Goal: Task Accomplishment & Management: Manage account settings

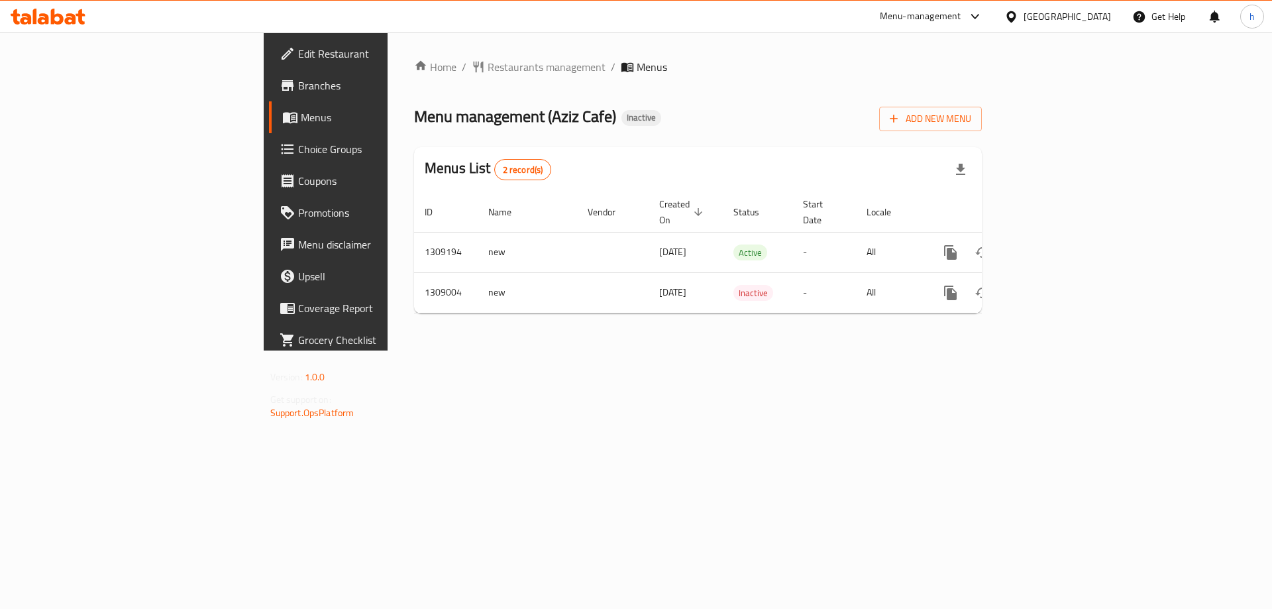
click at [298, 93] on span "Branches" at bounding box center [382, 86] width 168 height 16
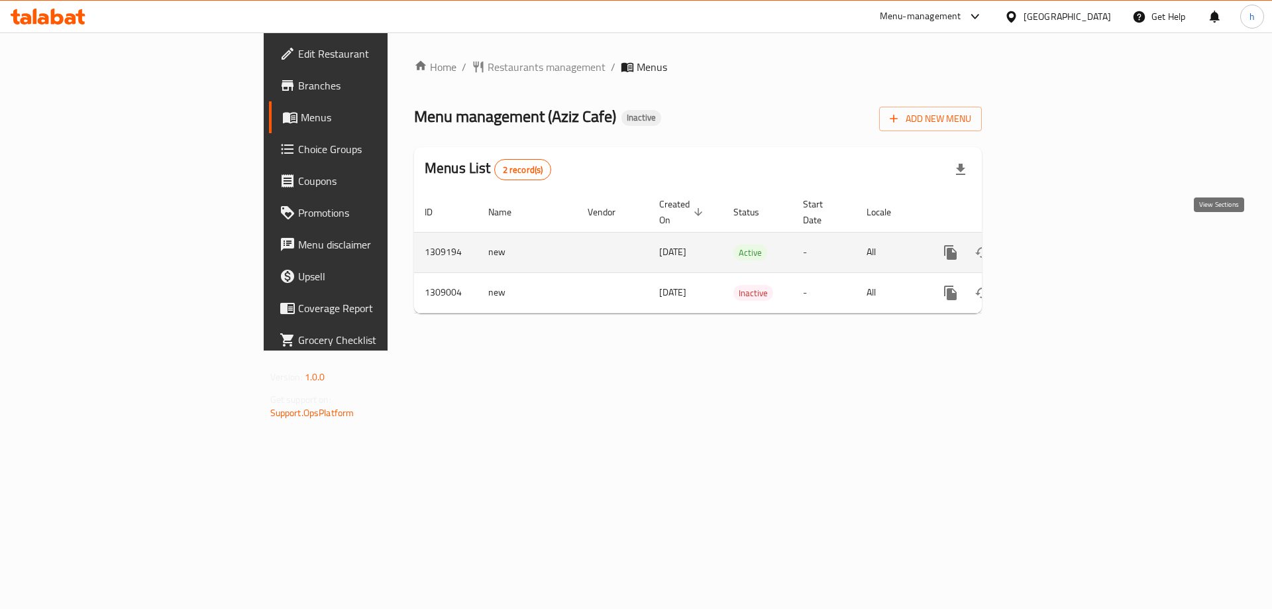
click at [1054, 245] on icon "enhanced table" at bounding box center [1046, 253] width 16 height 16
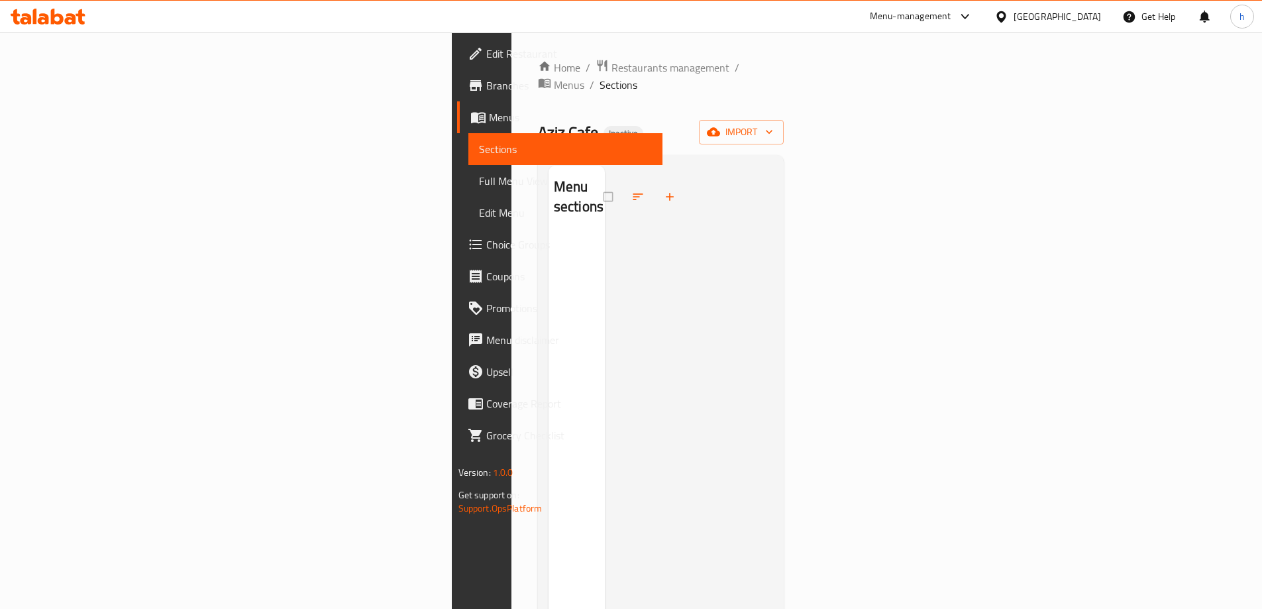
click at [559, 155] on div "Menu sections" at bounding box center [661, 470] width 247 height 630
click at [479, 151] on span "Sections" at bounding box center [565, 149] width 173 height 16
click at [489, 114] on span "Menus" at bounding box center [570, 117] width 163 height 16
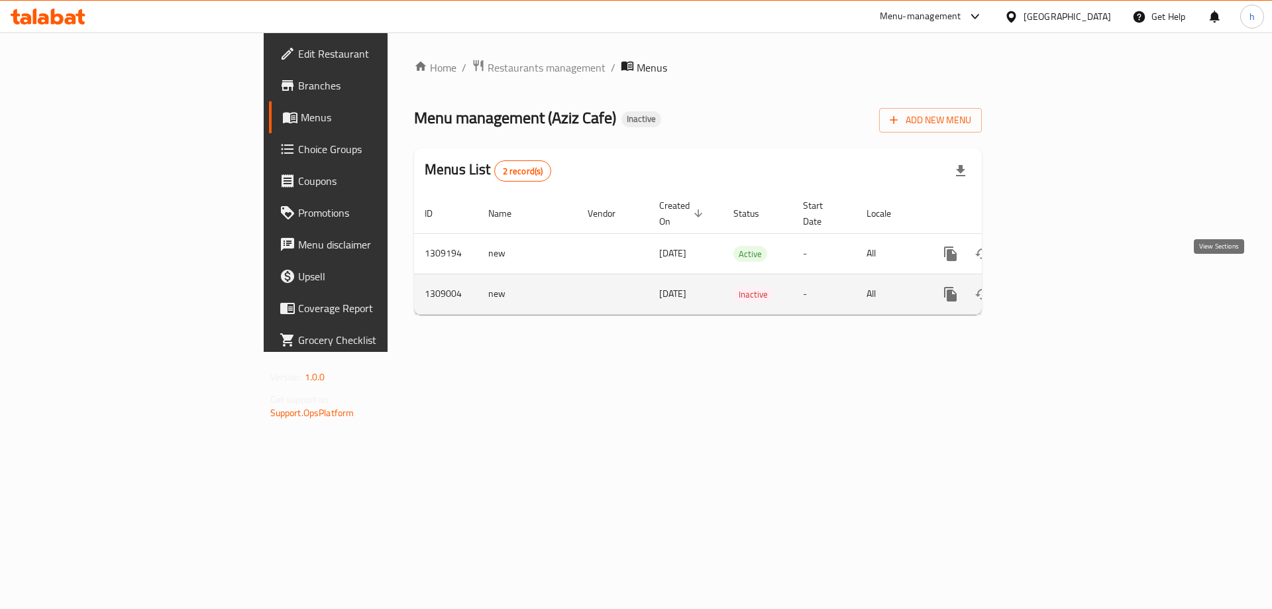
click at [1054, 286] on icon "enhanced table" at bounding box center [1046, 294] width 16 height 16
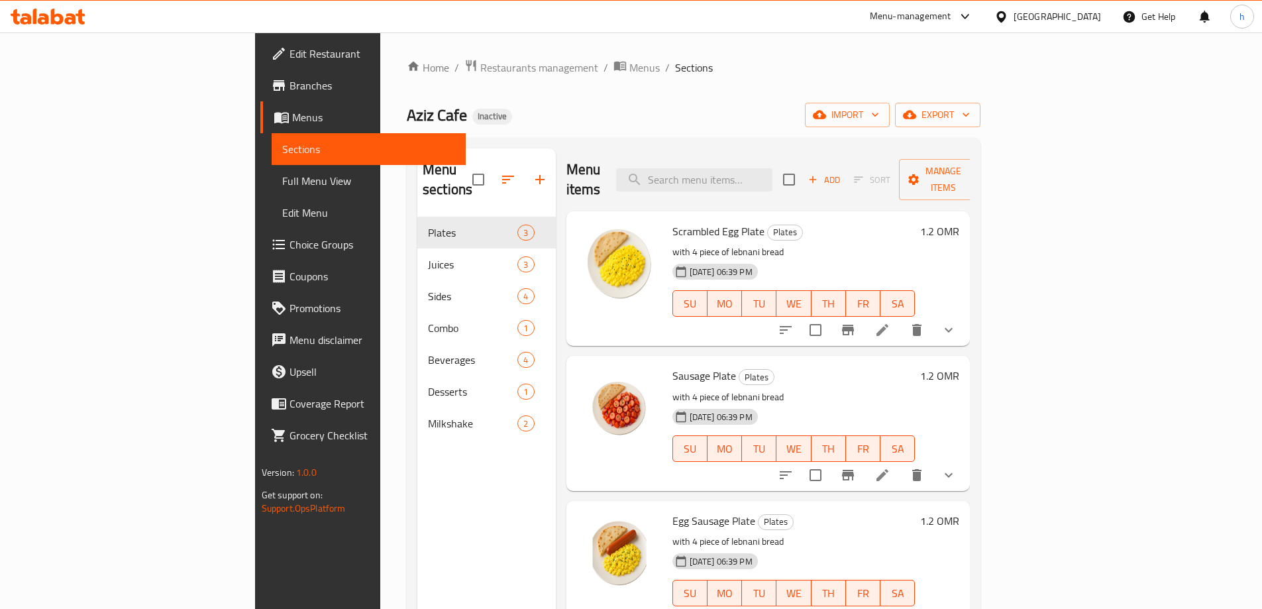
click at [292, 119] on span "Menus" at bounding box center [373, 117] width 163 height 16
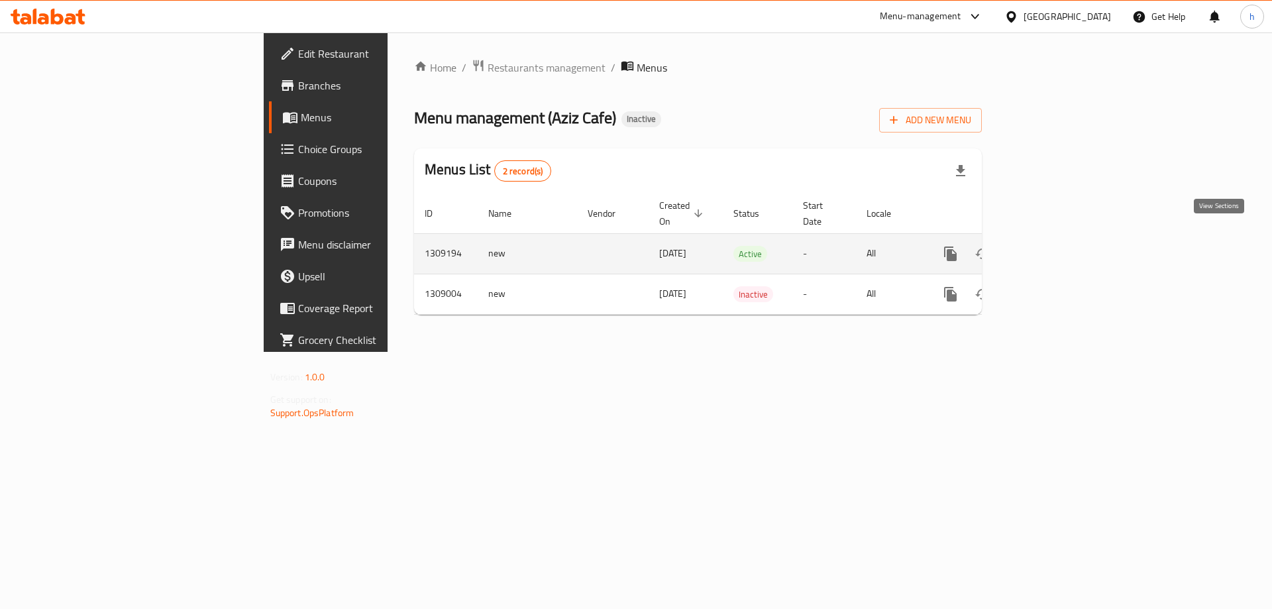
click at [1052, 248] on icon "enhanced table" at bounding box center [1046, 254] width 12 height 12
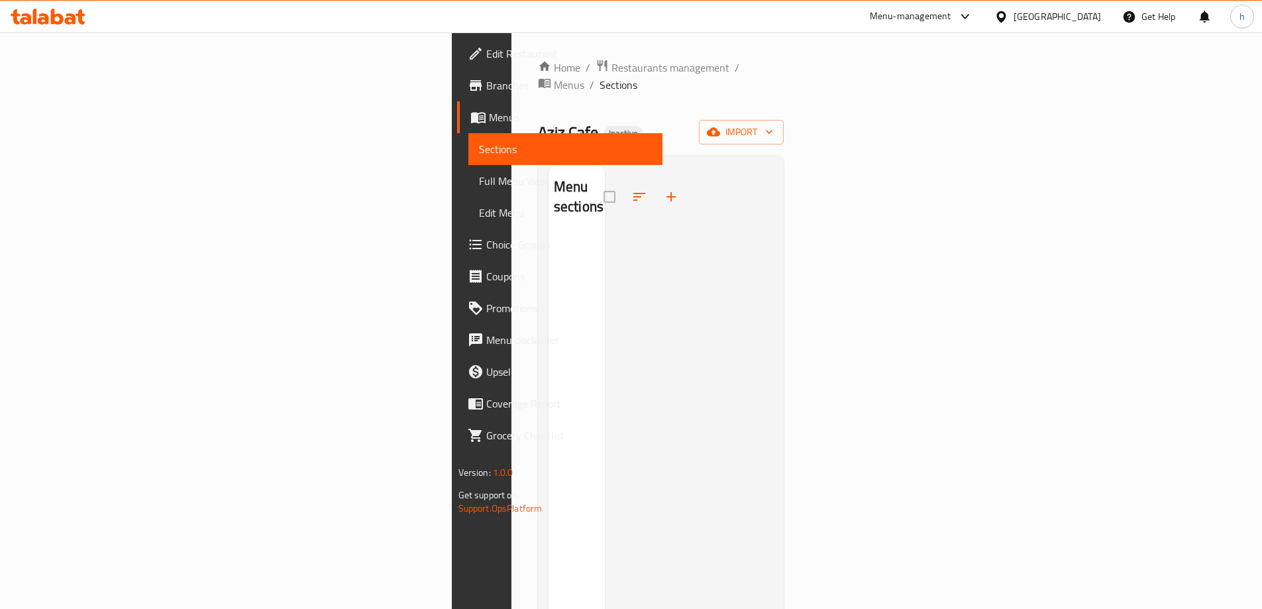
click at [605, 337] on div at bounding box center [689, 470] width 169 height 609
click at [605, 250] on div at bounding box center [689, 470] width 169 height 609
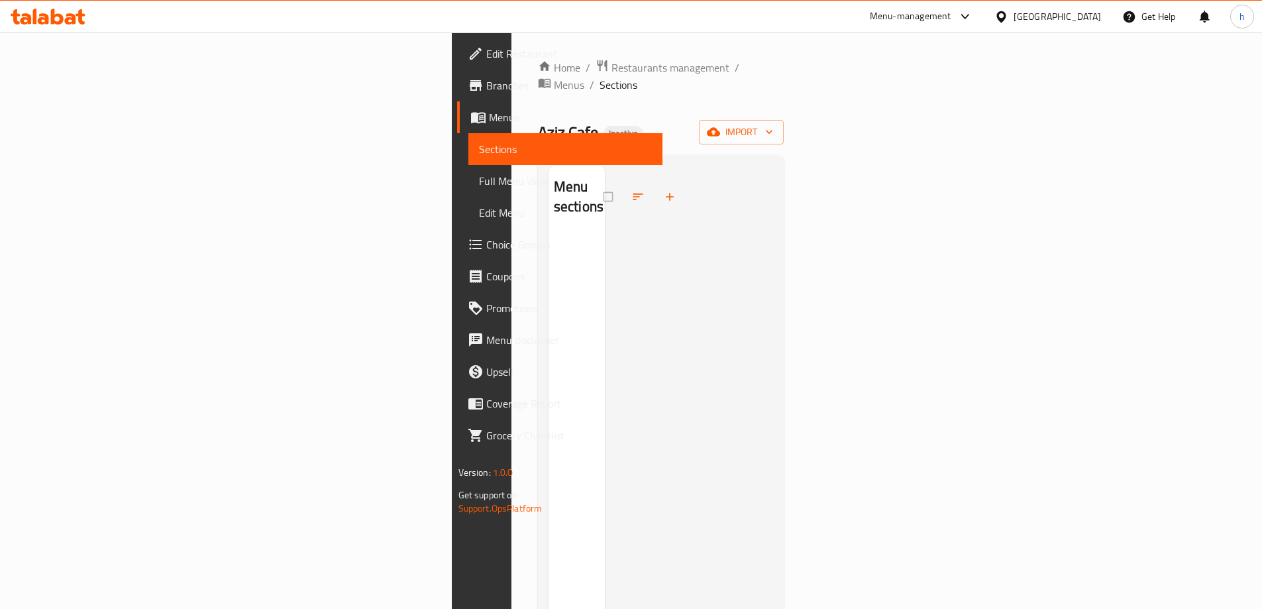
click at [605, 256] on div at bounding box center [689, 470] width 169 height 609
click at [605, 304] on div at bounding box center [689, 470] width 169 height 609
click at [489, 119] on span "Menus" at bounding box center [570, 117] width 163 height 16
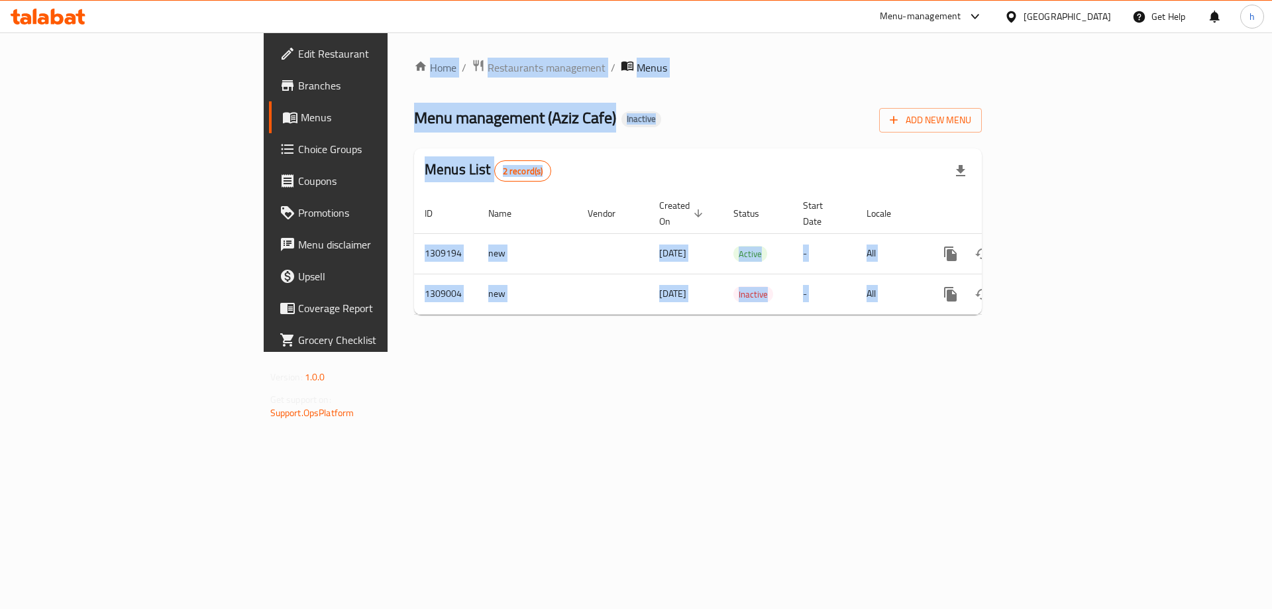
click at [852, 352] on div "Home / Restaurants management / Menus Menu management ( Aziz Cafe ) Inactive Ad…" at bounding box center [698, 191] width 621 height 319
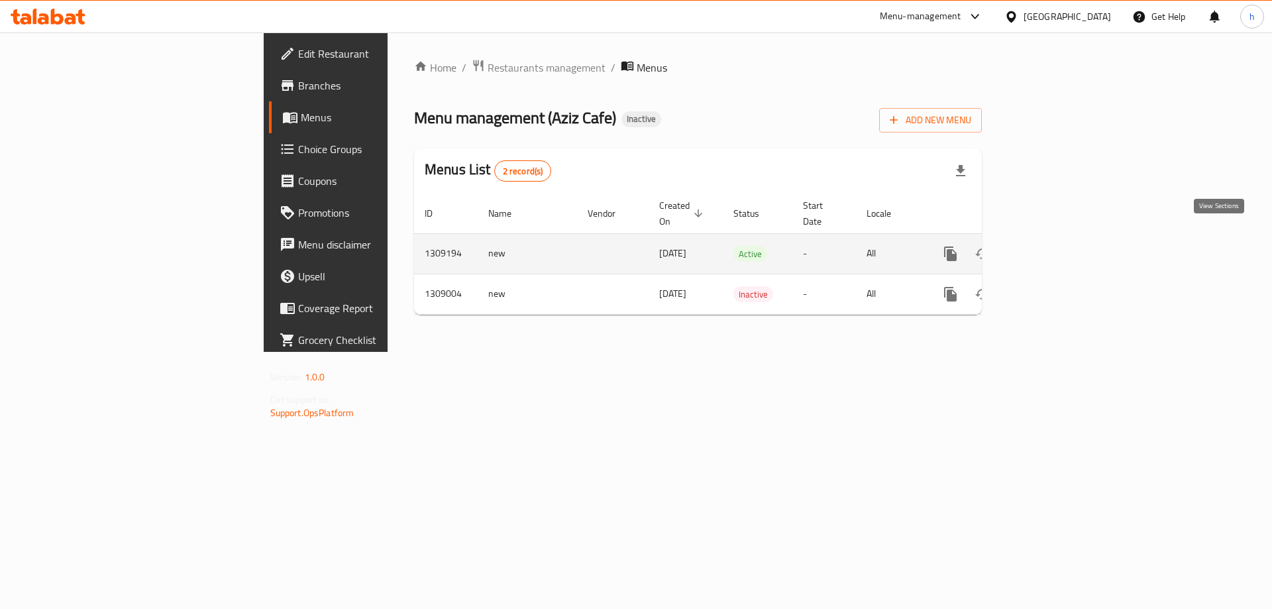
click at [1054, 246] on icon "enhanced table" at bounding box center [1046, 254] width 16 height 16
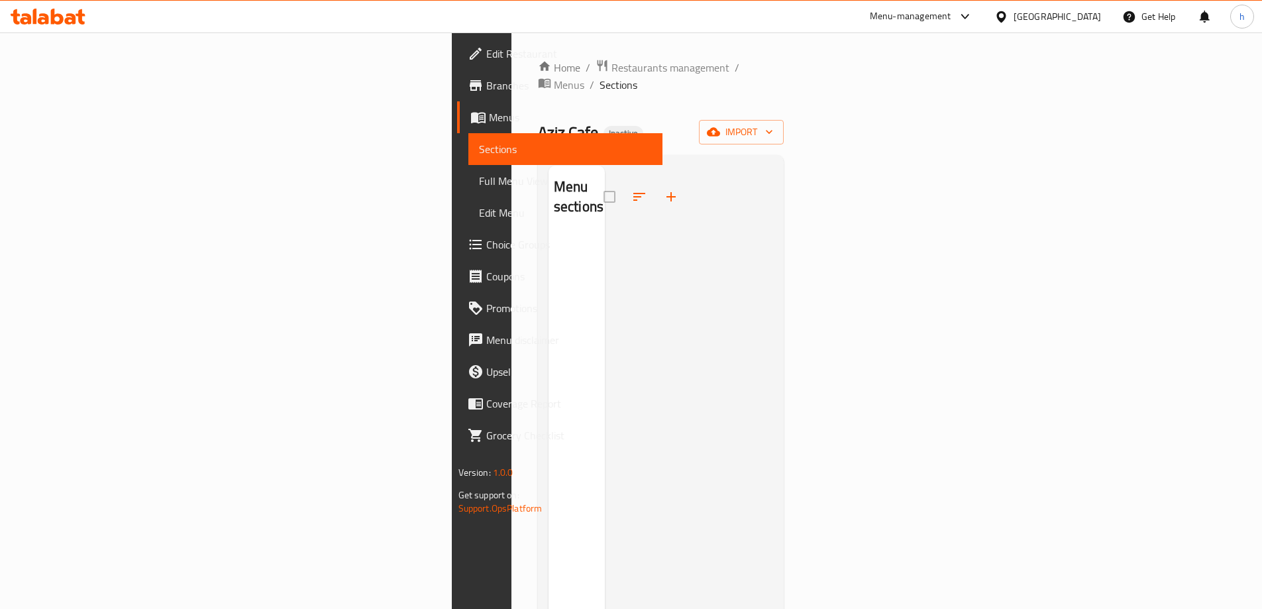
click at [663, 325] on div at bounding box center [689, 470] width 169 height 609
click at [489, 120] on span "Menus" at bounding box center [570, 117] width 163 height 16
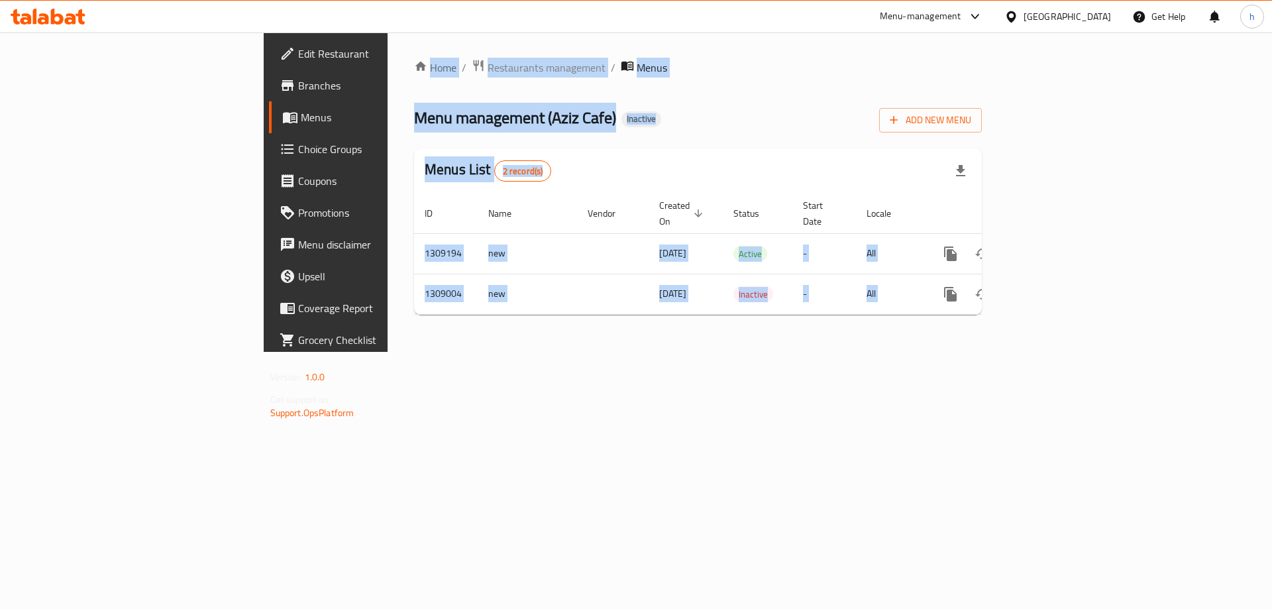
click at [534, 352] on div "Home / Restaurants management / Menus Menu management ( Aziz Cafe ) Inactive Ad…" at bounding box center [698, 191] width 621 height 319
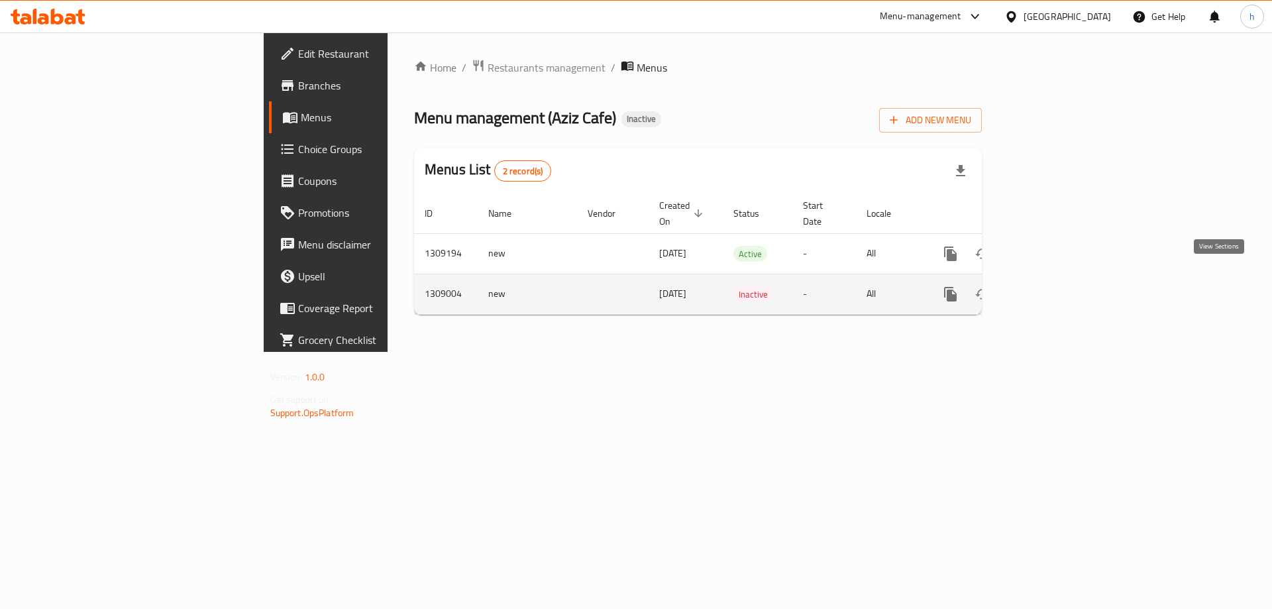
click at [1054, 286] on icon "enhanced table" at bounding box center [1046, 294] width 16 height 16
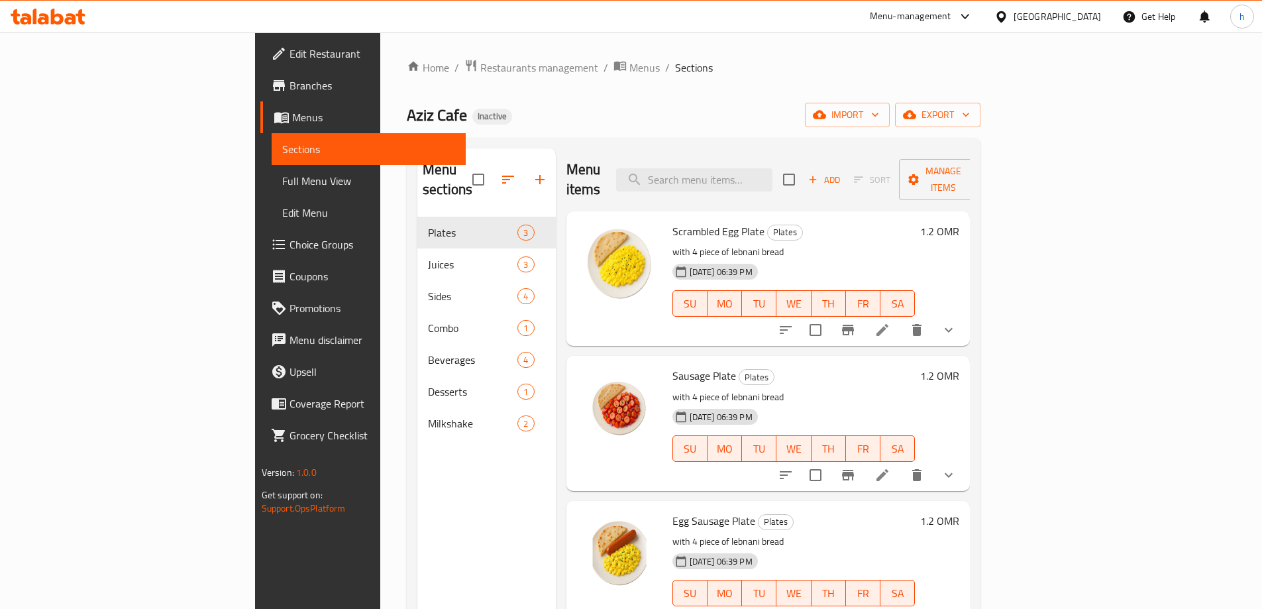
click at [292, 114] on span "Menus" at bounding box center [373, 117] width 163 height 16
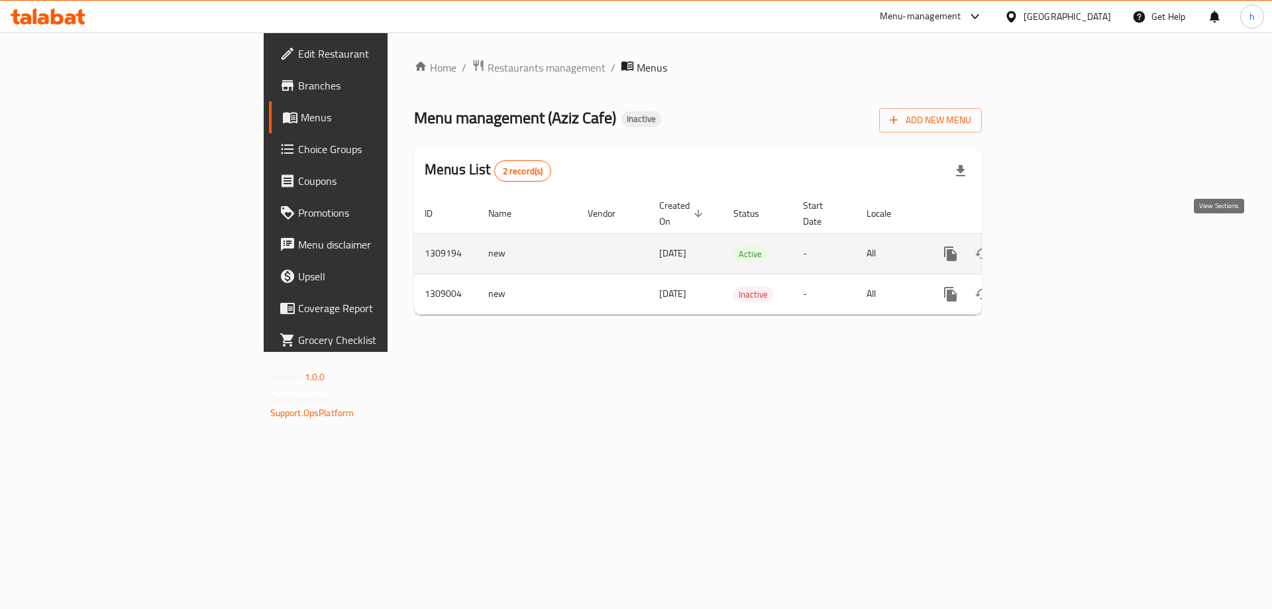
click at [1062, 247] on link "enhanced table" at bounding box center [1046, 254] width 32 height 32
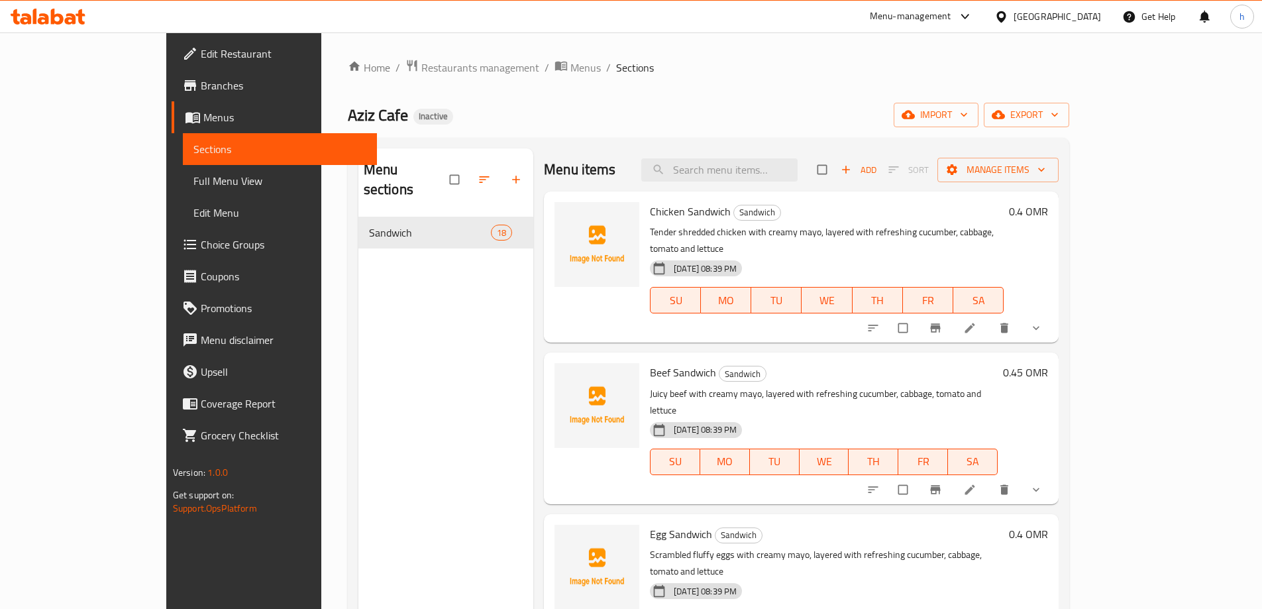
click at [510, 118] on div "Aziz Cafe Inactive import export" at bounding box center [709, 115] width 722 height 25
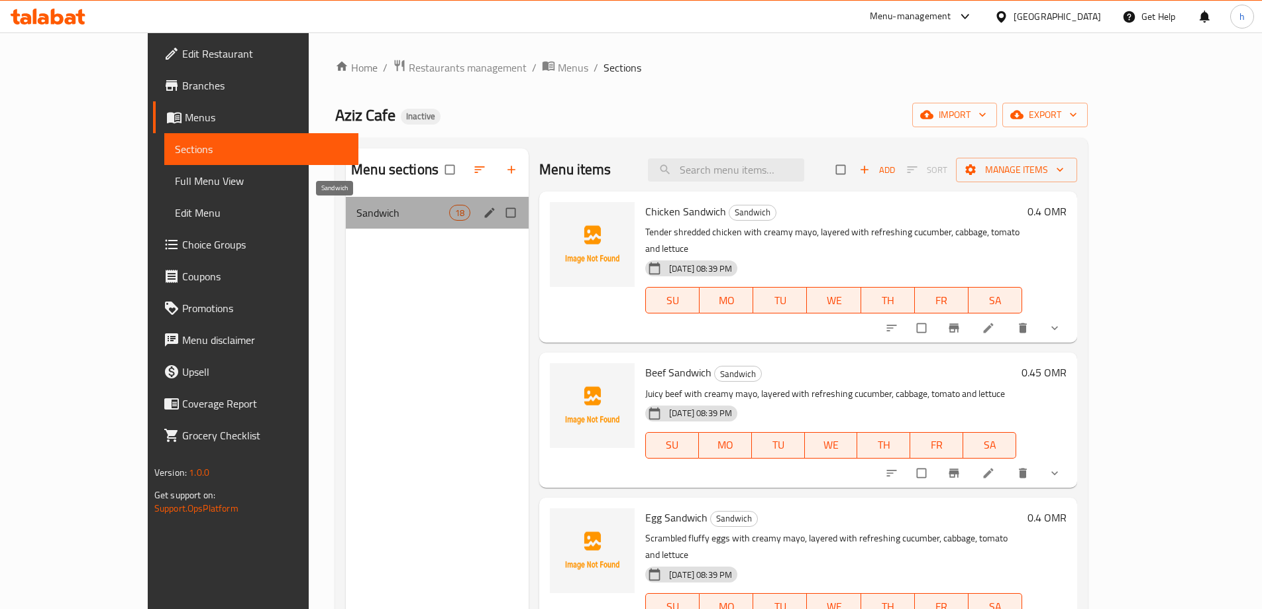
click at [377, 211] on span "Sandwich" at bounding box center [403, 213] width 93 height 16
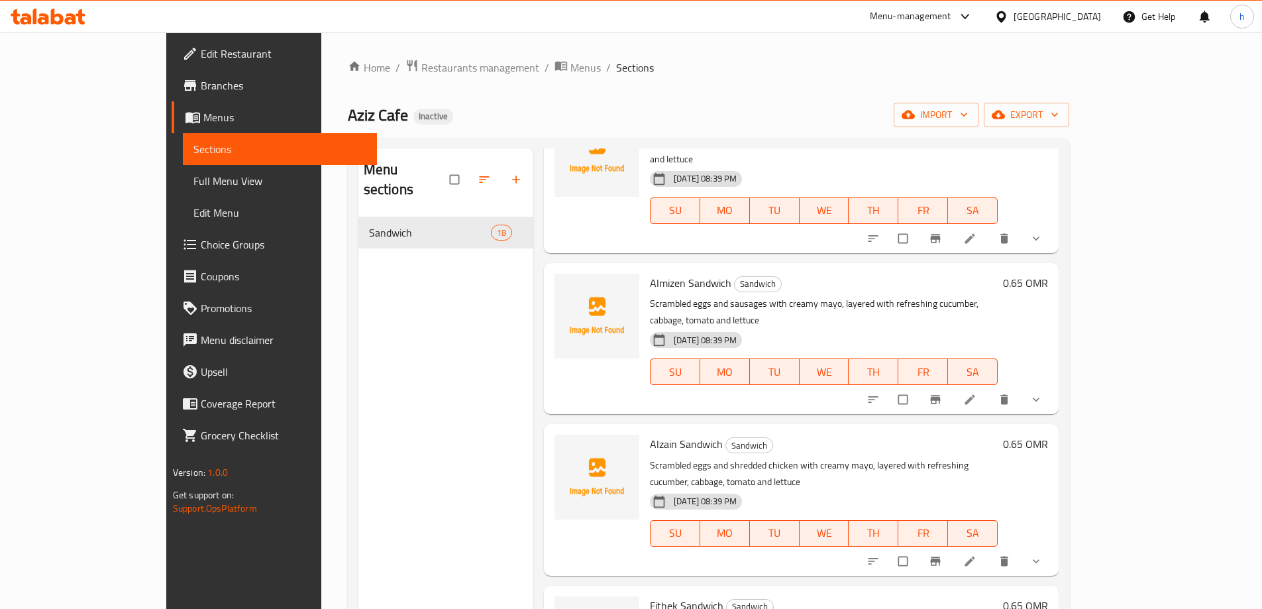
scroll to position [2030, 0]
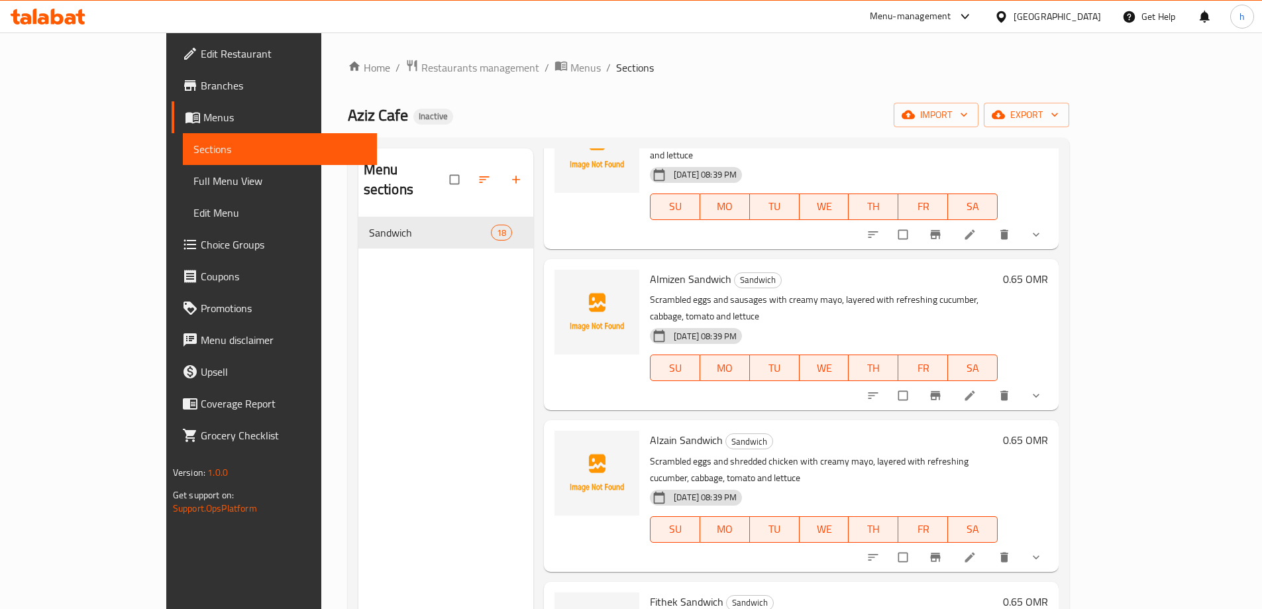
click at [510, 121] on div "Aziz Cafe Inactive import export" at bounding box center [709, 115] width 722 height 25
click at [619, 47] on div "Home / Restaurants management / Menus / Sections Aziz Cafe Inactive import expo…" at bounding box center [708, 413] width 775 height 762
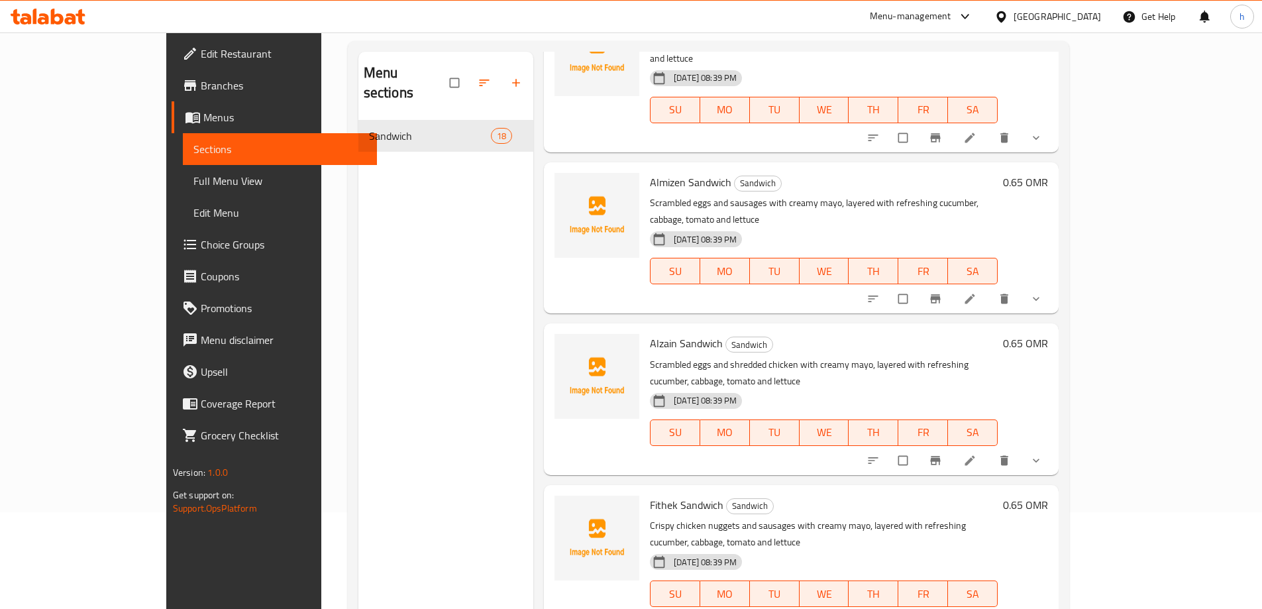
scroll to position [0, 0]
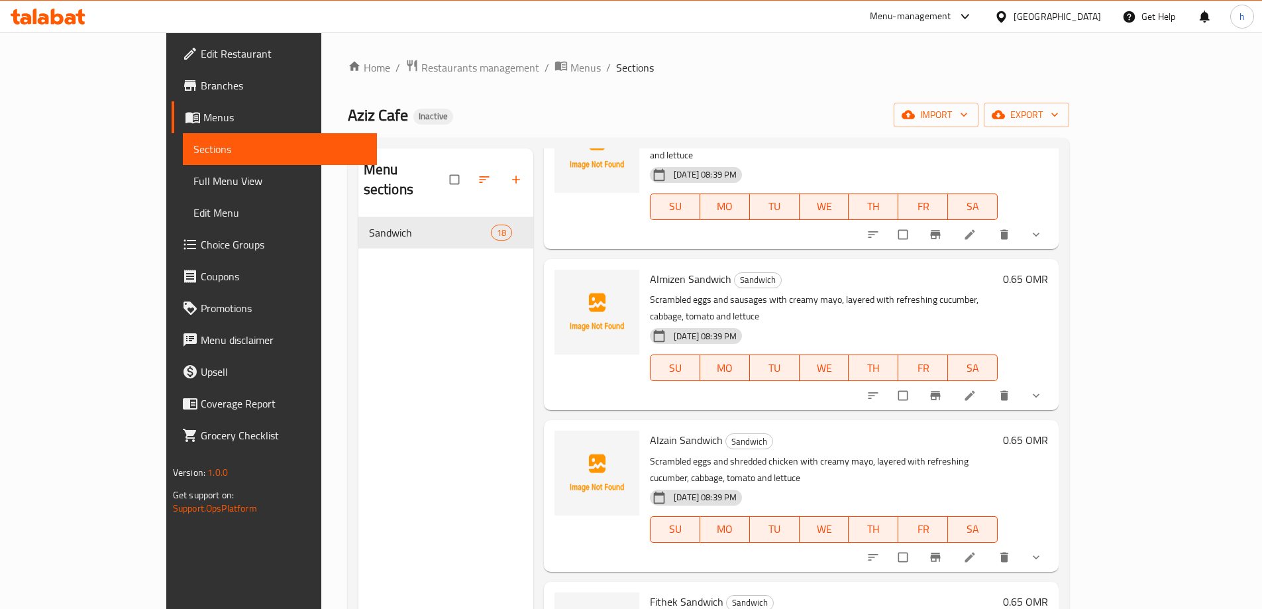
click at [203, 120] on span "Menus" at bounding box center [284, 117] width 163 height 16
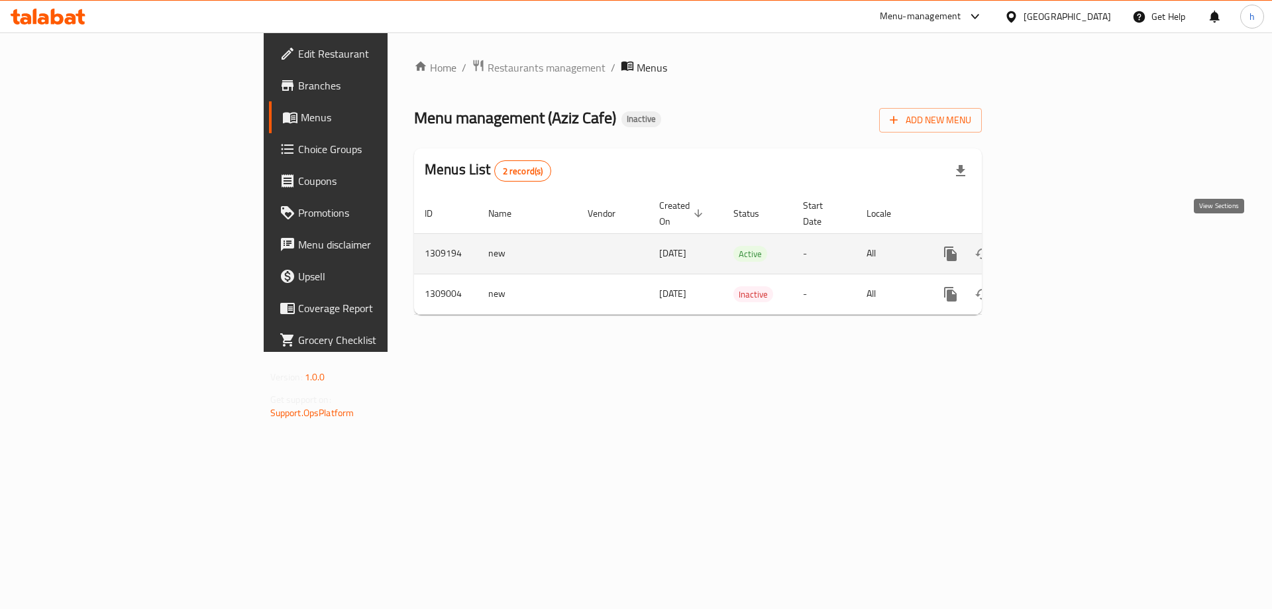
click at [1062, 238] on link "enhanced table" at bounding box center [1046, 254] width 32 height 32
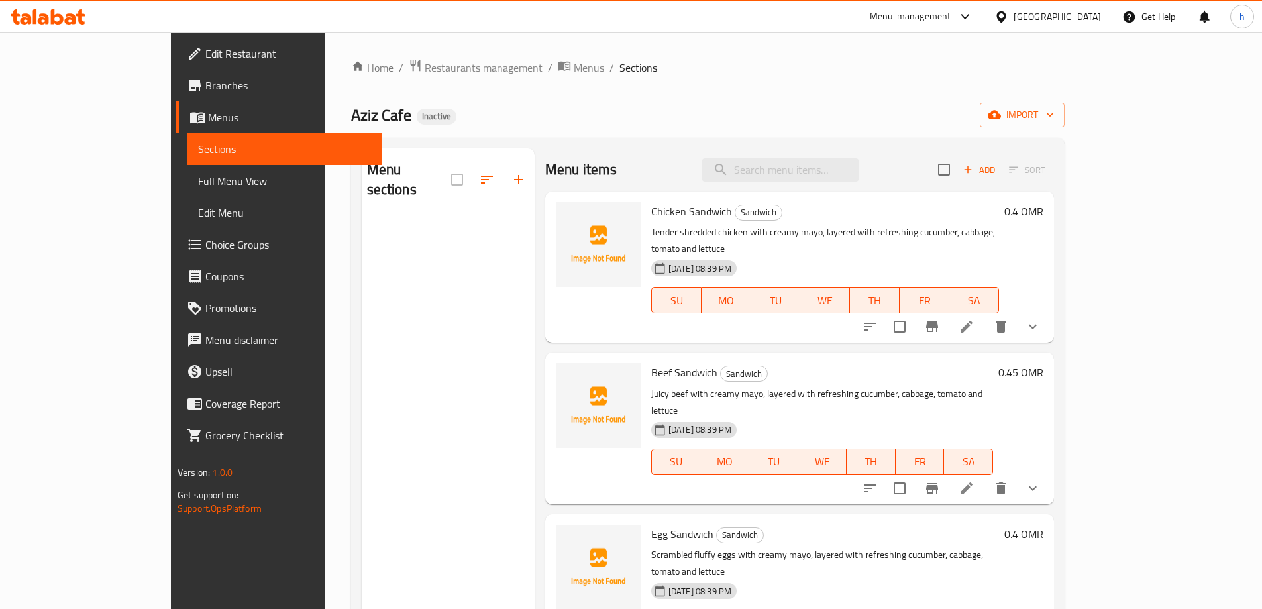
drag, startPoint x: 1001, startPoint y: 98, endPoint x: 979, endPoint y: 103, distance: 21.7
click at [1000, 98] on div "Home / Restaurants management / Menus / Sections Aziz Cafe Inactive import Menu…" at bounding box center [708, 413] width 714 height 709
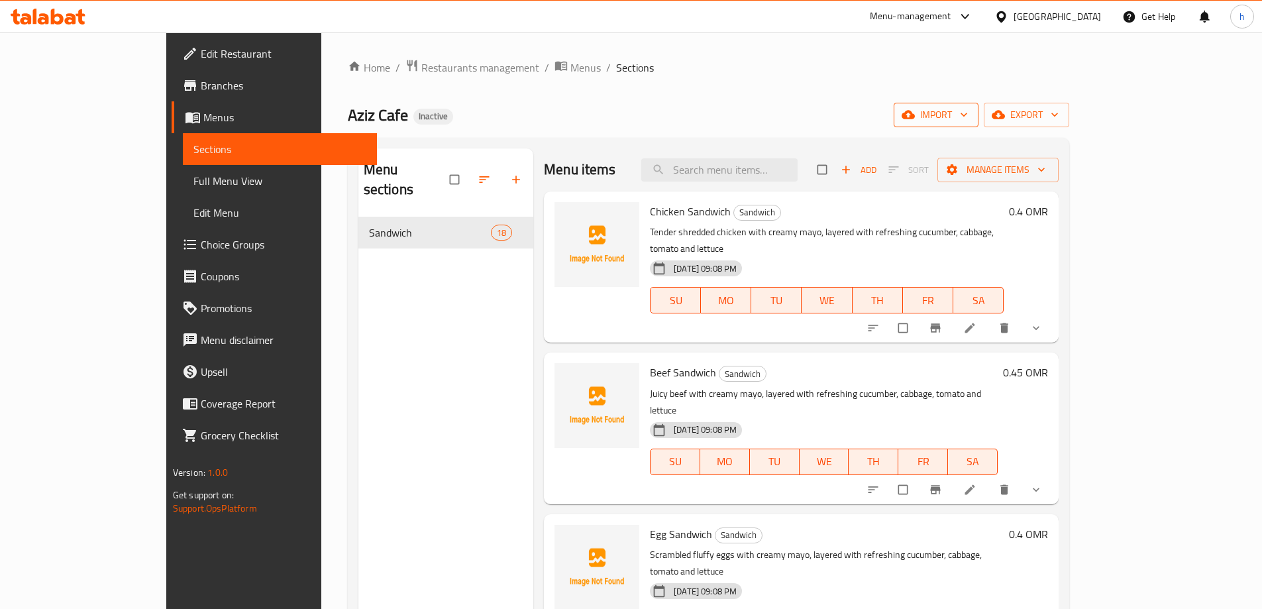
click at [968, 117] on span "import" at bounding box center [937, 115] width 64 height 17
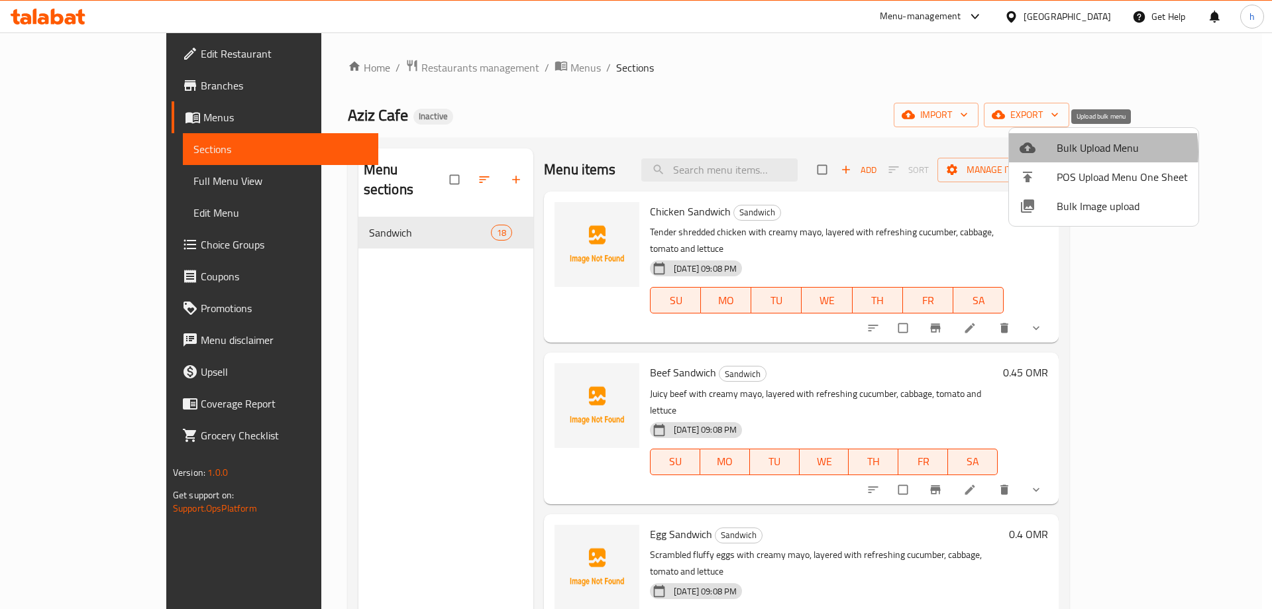
click at [1077, 151] on span "Bulk Upload Menu" at bounding box center [1122, 148] width 131 height 16
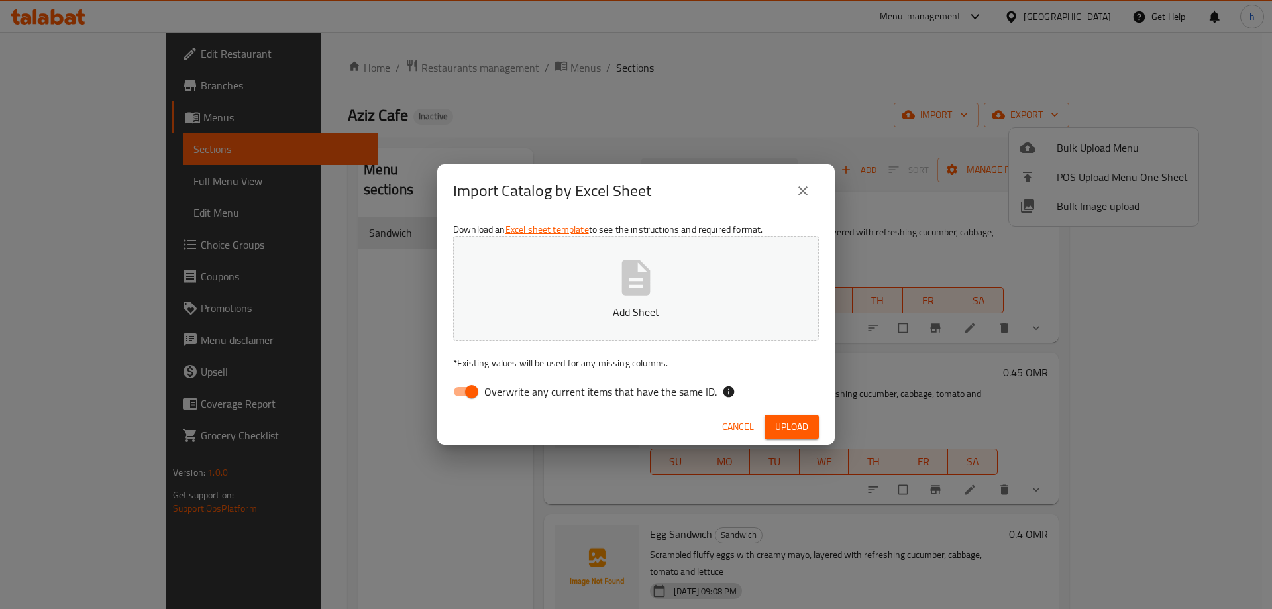
click at [468, 388] on input "Overwrite any current items that have the same ID." at bounding box center [472, 391] width 76 height 25
checkbox input "false"
click at [774, 202] on div "Import Catalog by Excel Sheet" at bounding box center [636, 191] width 366 height 32
click at [675, 280] on button "Add Sheet" at bounding box center [636, 288] width 366 height 105
click at [784, 431] on span "Upload" at bounding box center [791, 427] width 33 height 17
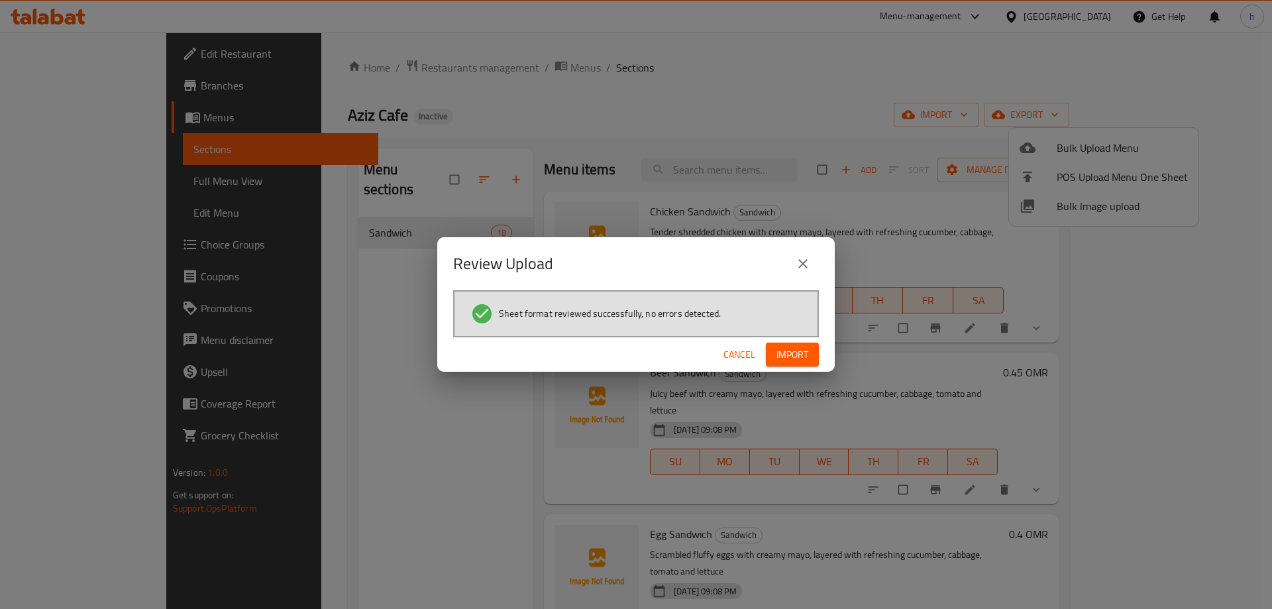
click at [801, 360] on span "Import" at bounding box center [793, 355] width 32 height 17
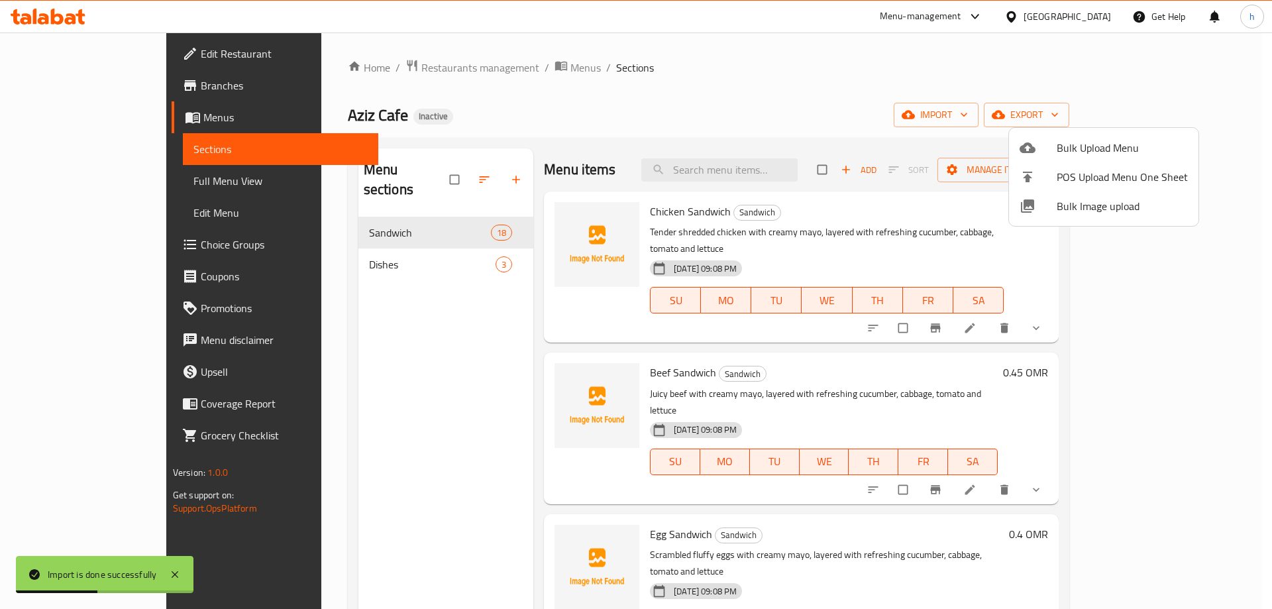
click at [345, 246] on div at bounding box center [636, 304] width 1272 height 609
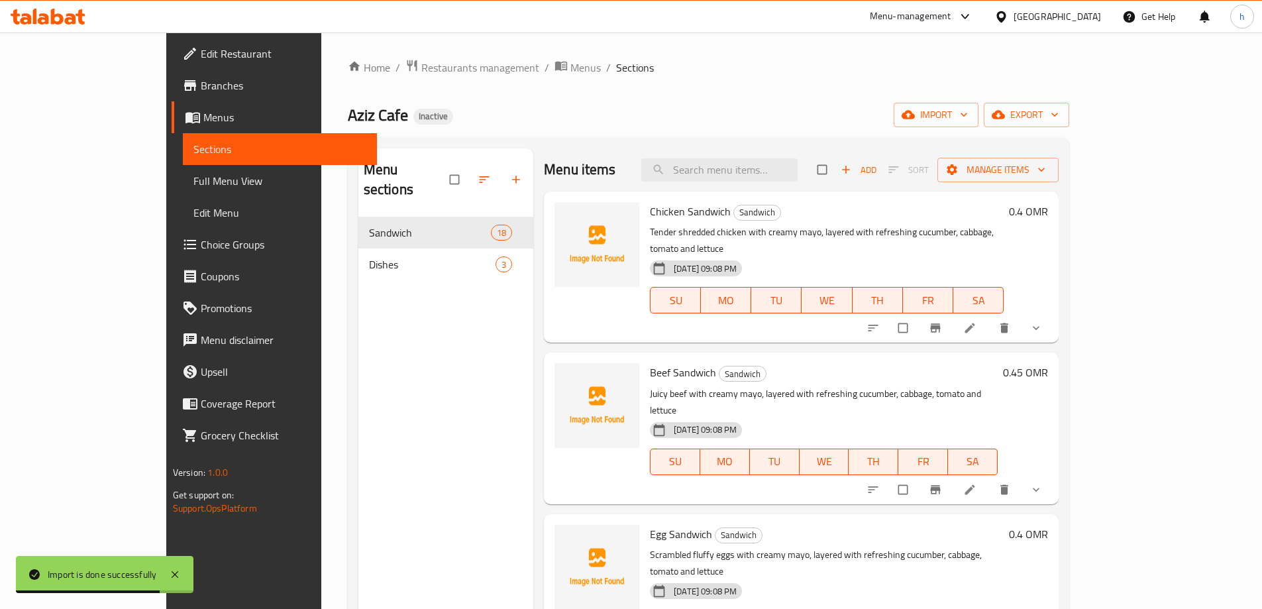
click at [682, 78] on div "Home / Restaurants management / Menus / Sections Aziz Cafe Inactive import expo…" at bounding box center [709, 413] width 722 height 709
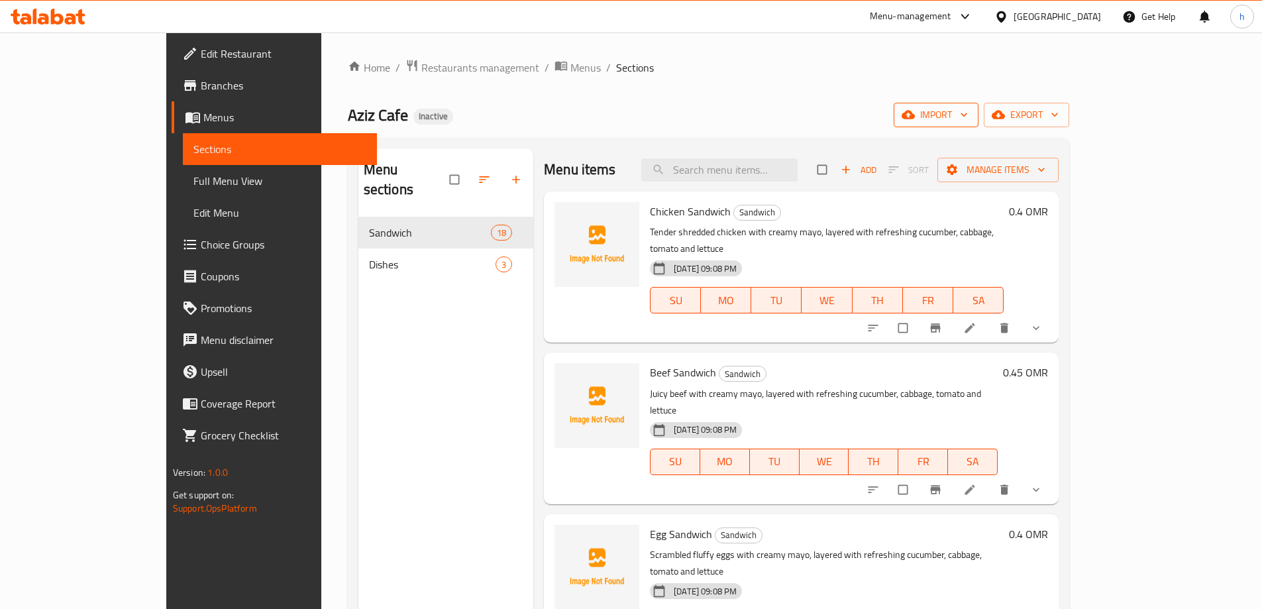
click at [968, 116] on span "import" at bounding box center [937, 115] width 64 height 17
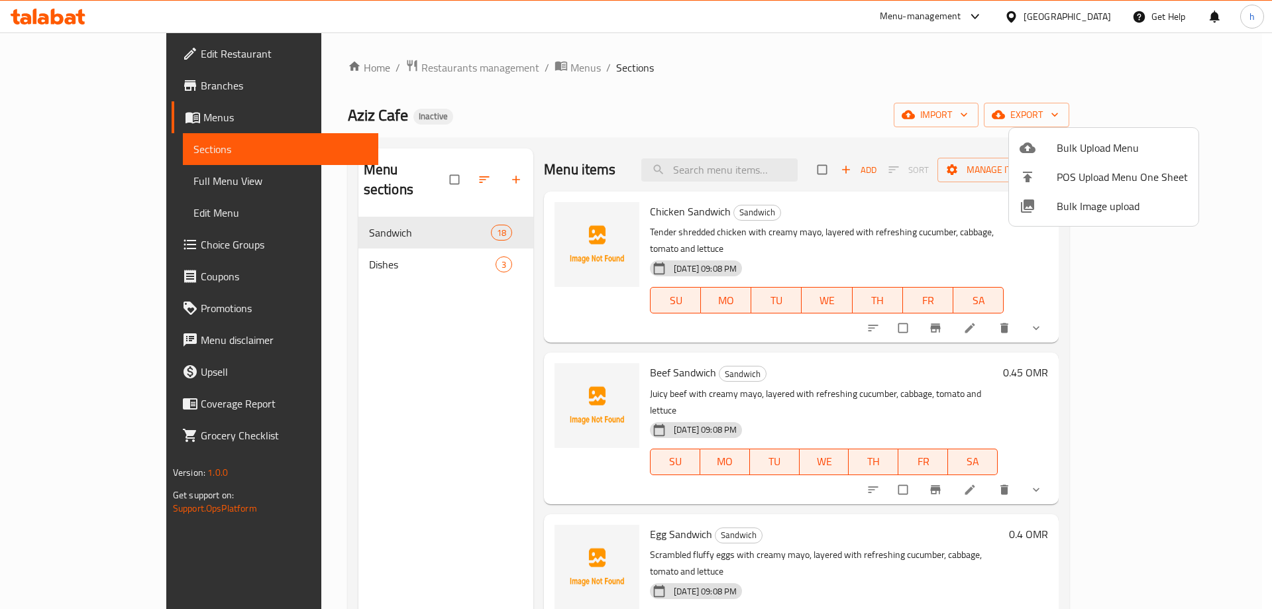
click at [1020, 138] on li "Bulk Upload Menu" at bounding box center [1104, 147] width 190 height 29
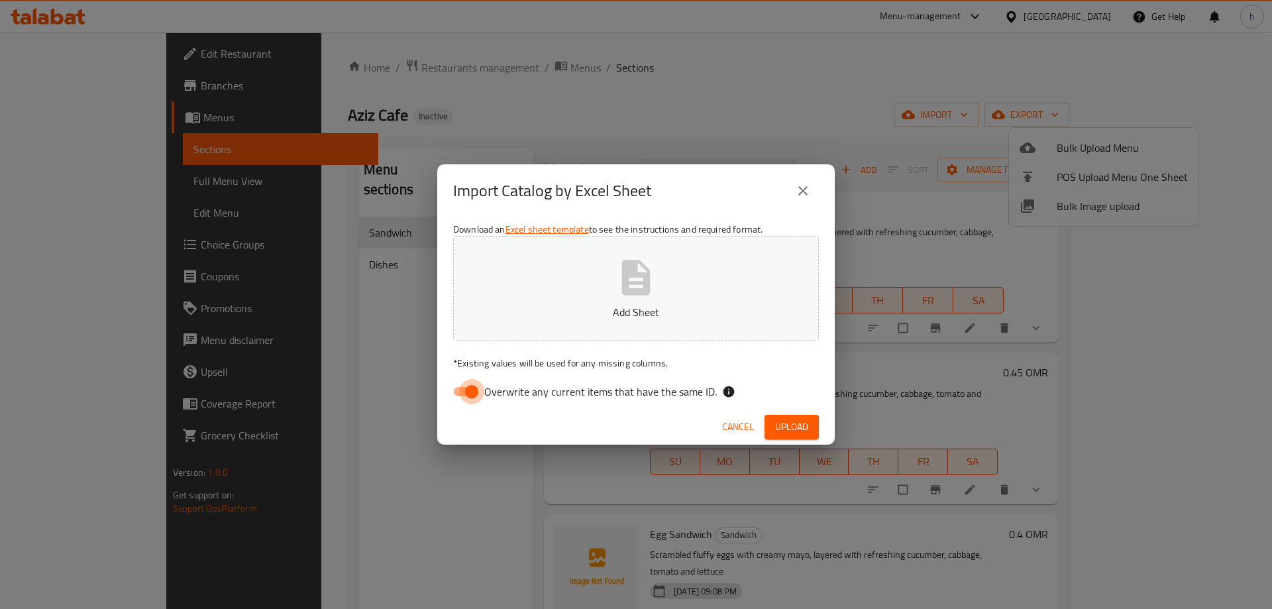
click at [479, 382] on input "Overwrite any current items that have the same ID." at bounding box center [472, 391] width 76 height 25
checkbox input "false"
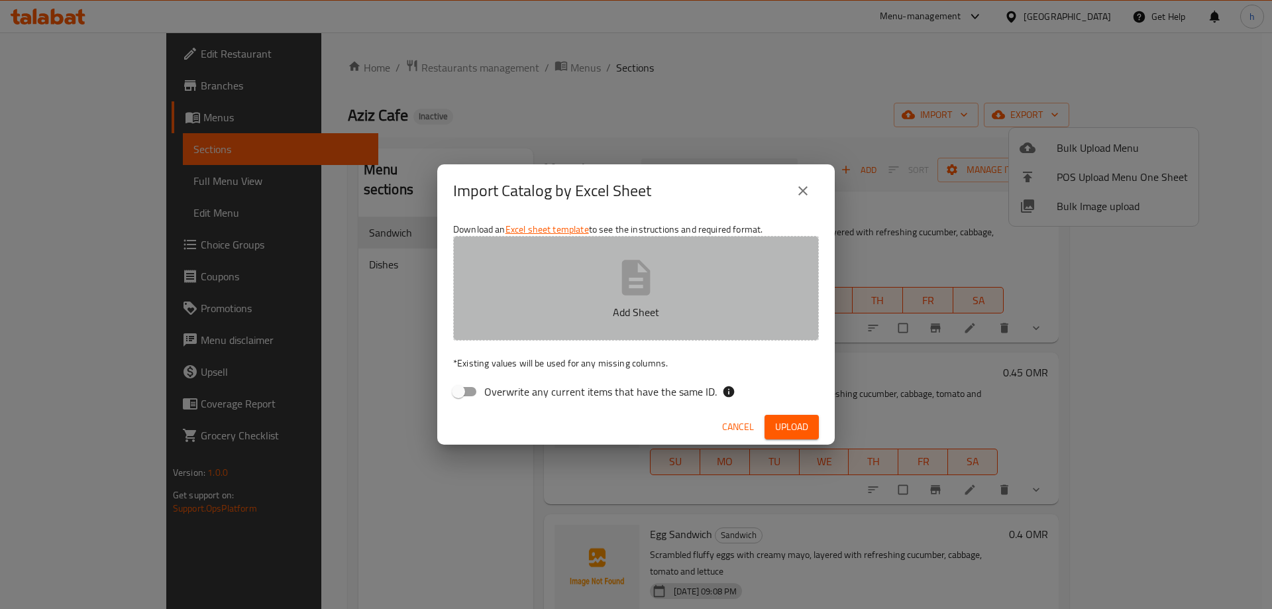
drag, startPoint x: 641, startPoint y: 324, endPoint x: 624, endPoint y: 322, distance: 17.3
click at [624, 322] on button "Add Sheet" at bounding box center [636, 288] width 366 height 105
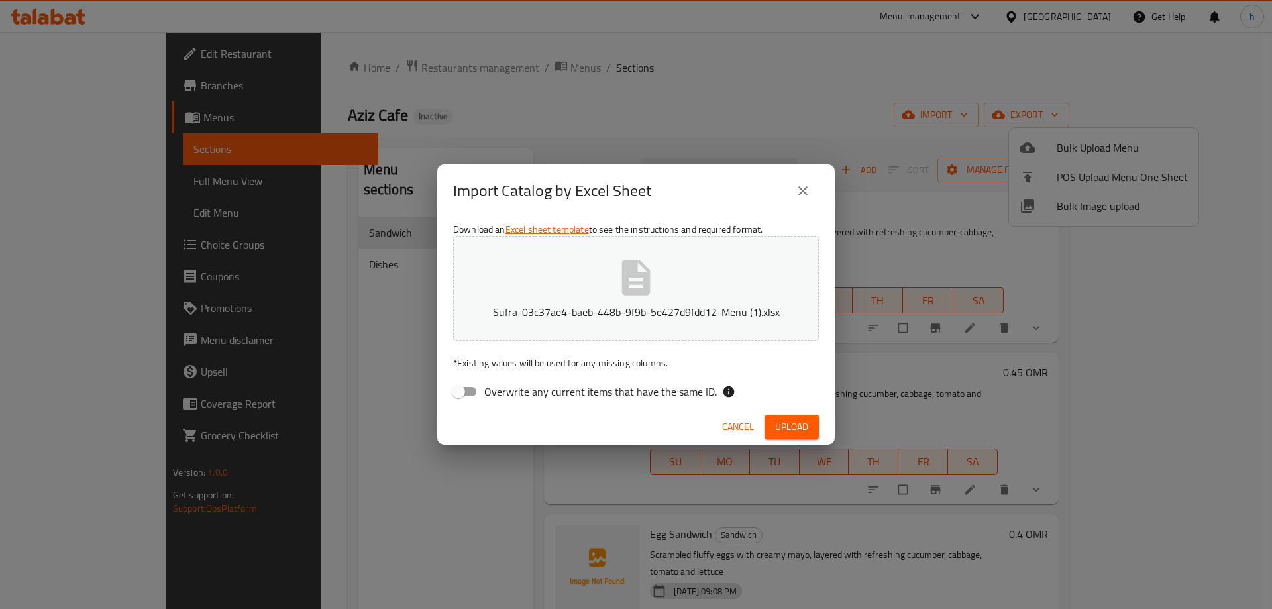
click at [803, 427] on span "Upload" at bounding box center [791, 427] width 33 height 17
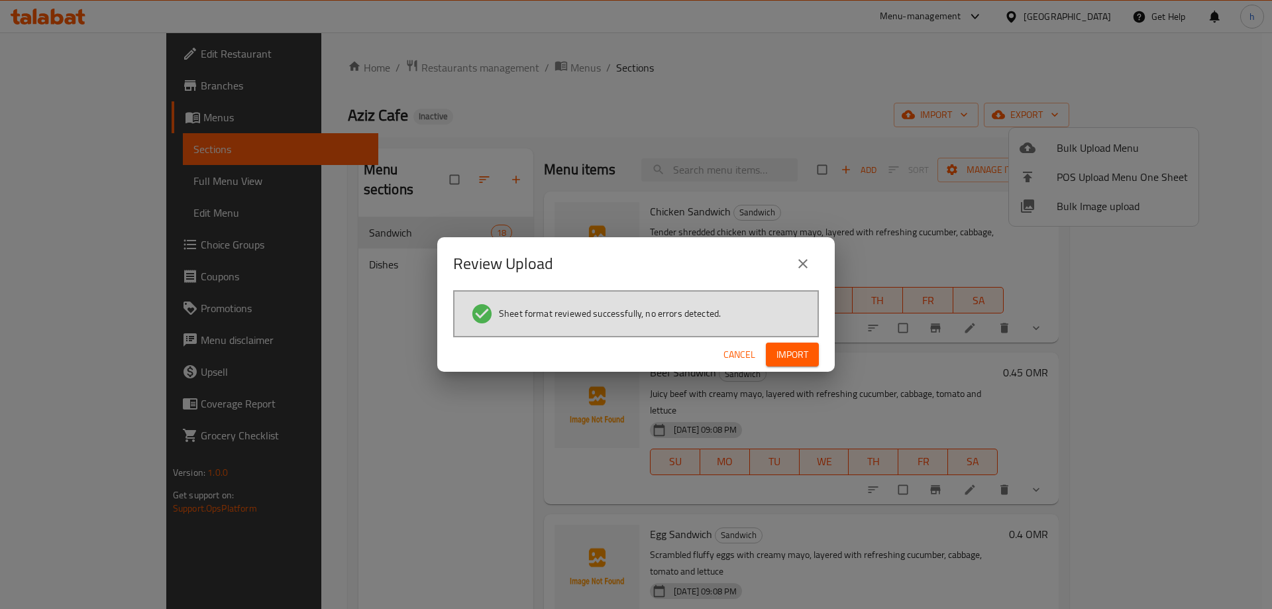
click at [802, 354] on span "Import" at bounding box center [793, 355] width 32 height 17
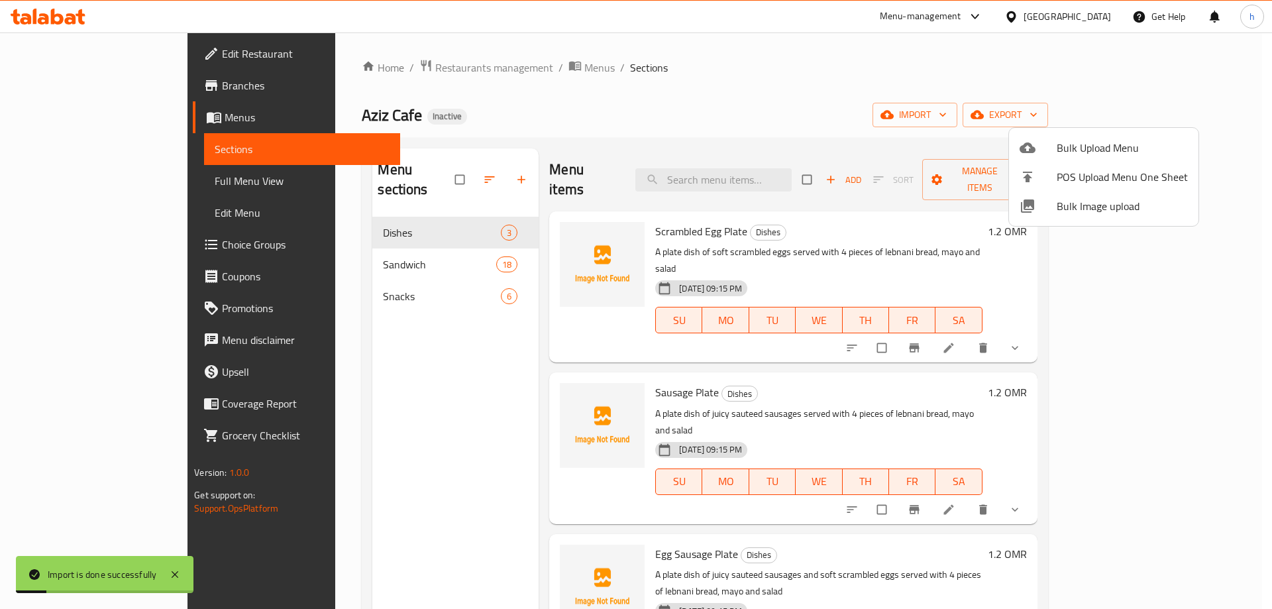
click at [738, 115] on div at bounding box center [636, 304] width 1272 height 609
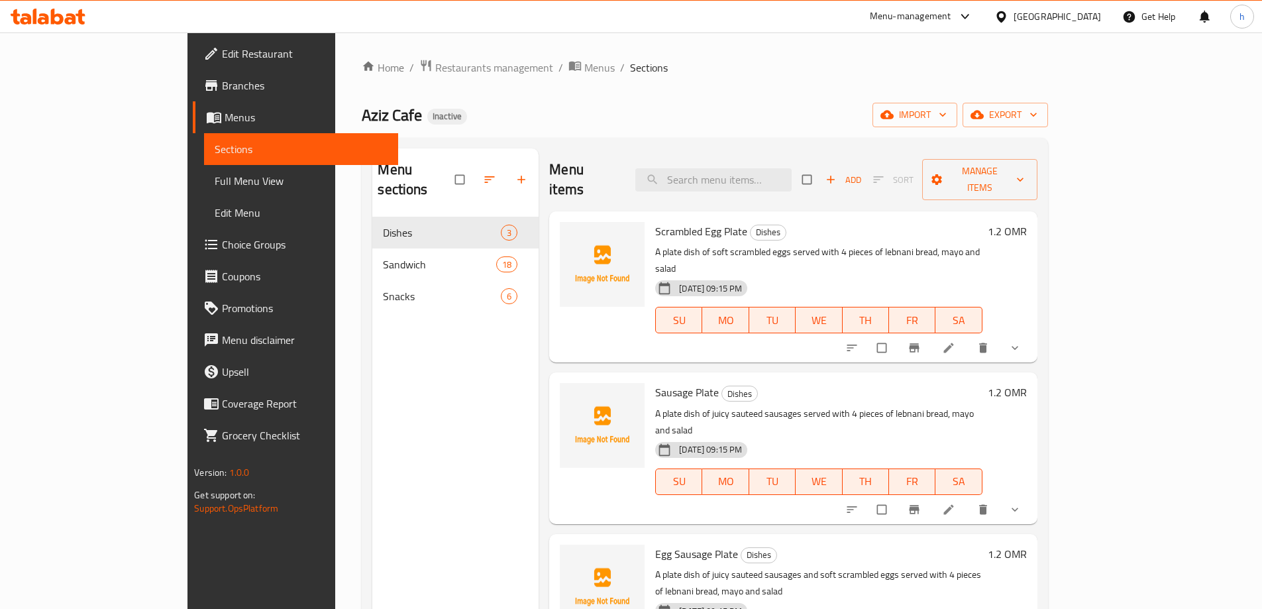
click at [726, 42] on div "Home / Restaurants management / Menus / Sections Aziz Cafe Inactive import expo…" at bounding box center [704, 413] width 739 height 762
click at [53, 16] on icon at bounding box center [57, 17] width 13 height 16
click at [738, 107] on div "Aziz Cafe Inactive import export" at bounding box center [705, 115] width 686 height 25
click at [215, 174] on span "Full Menu View" at bounding box center [301, 181] width 173 height 16
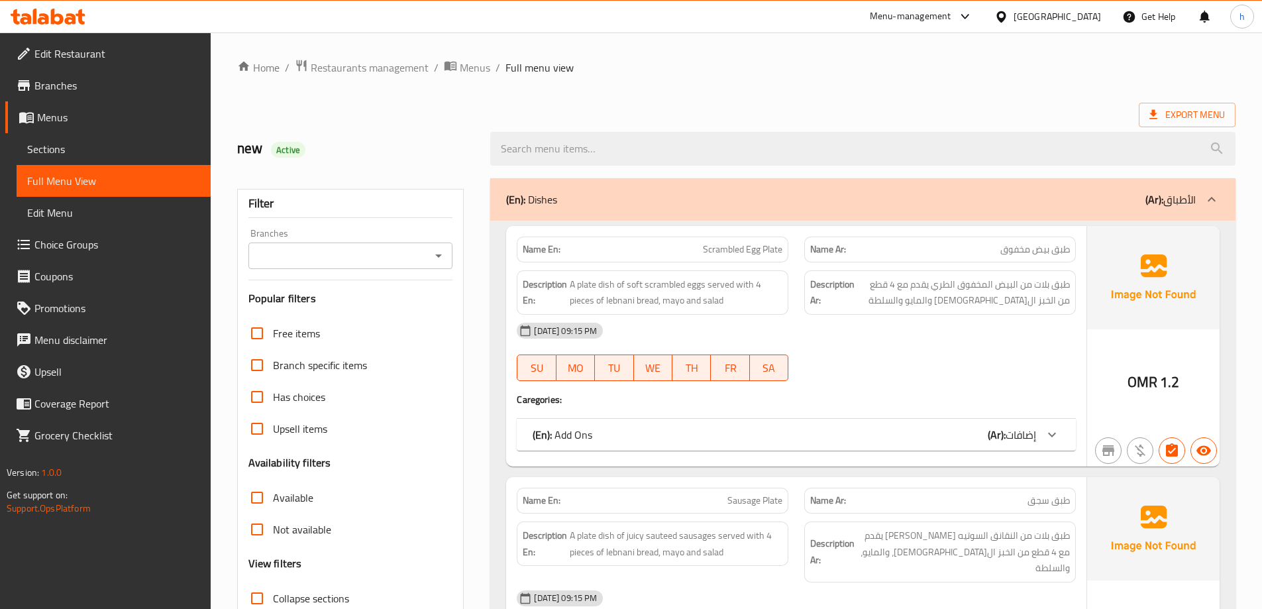
click at [812, 72] on ol "Home / Restaurants management / Menus / Full menu view" at bounding box center [736, 67] width 999 height 17
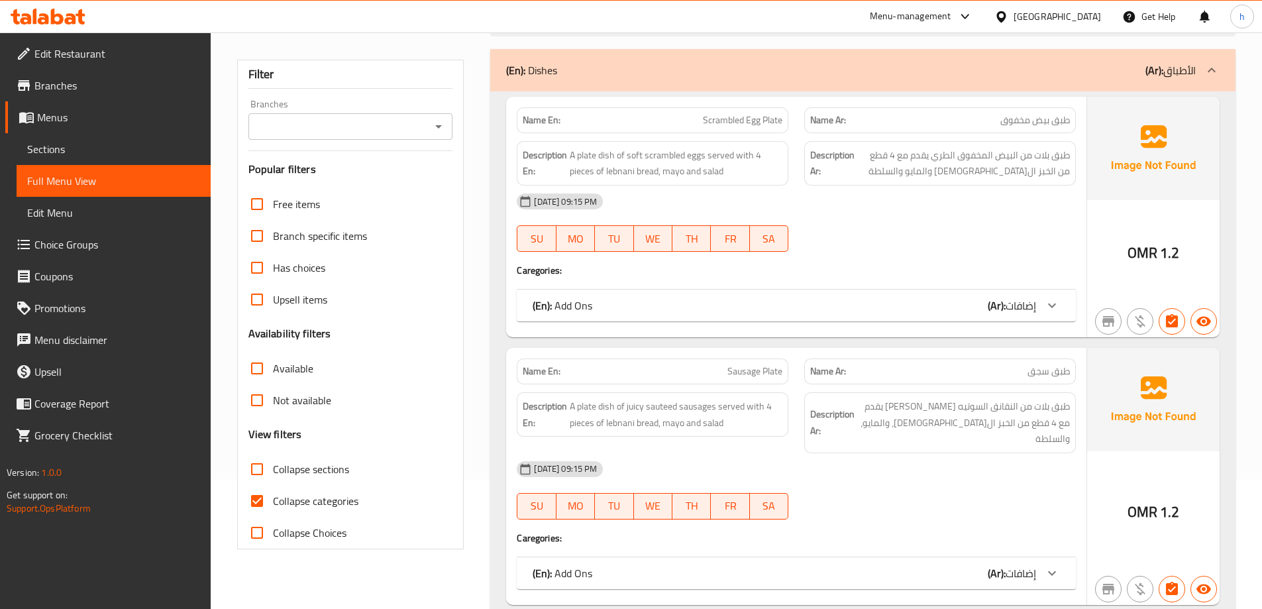
scroll to position [133, 0]
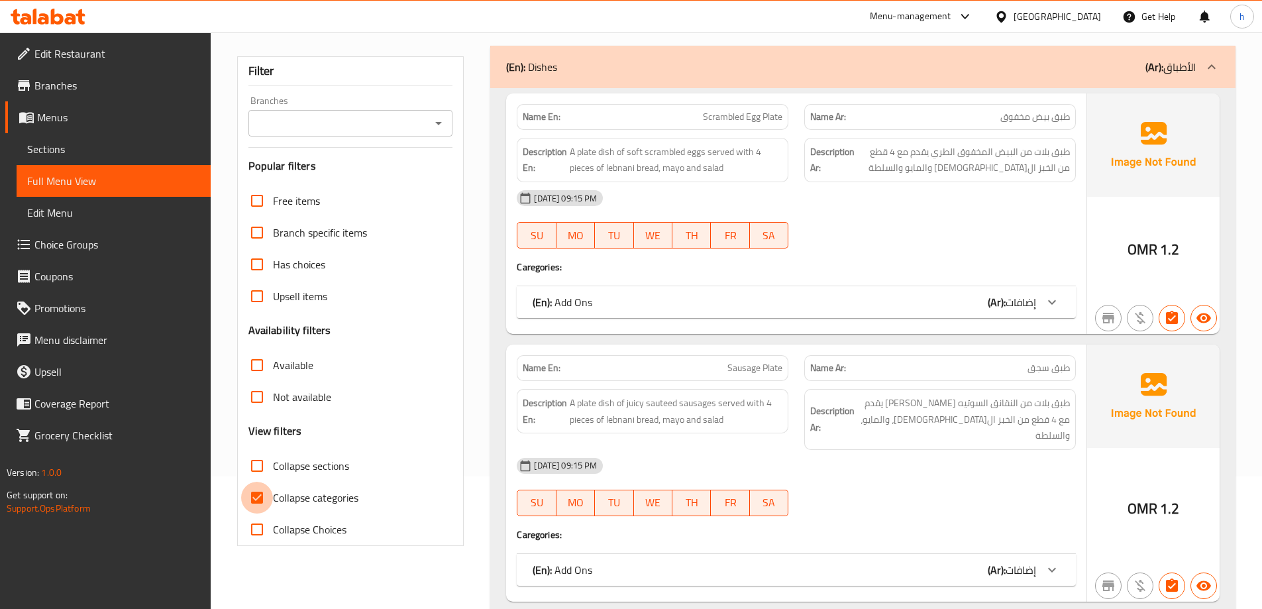
click at [254, 498] on input "Collapse categories" at bounding box center [257, 498] width 32 height 32
checkbox input "false"
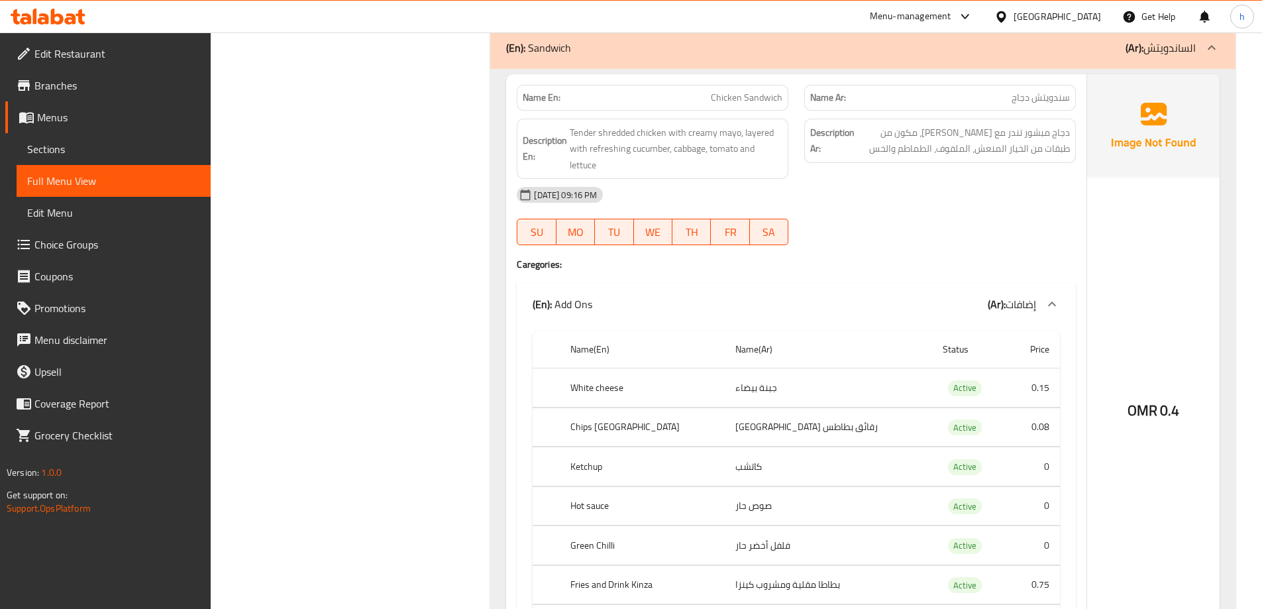
scroll to position [1325, 0]
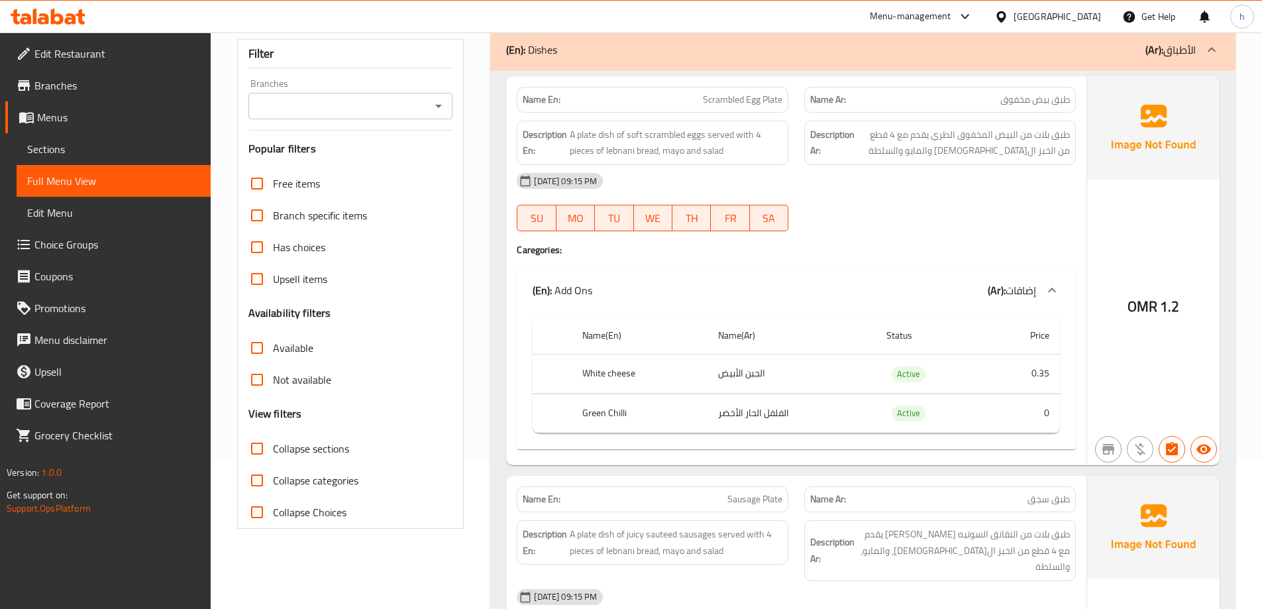
scroll to position [0, 0]
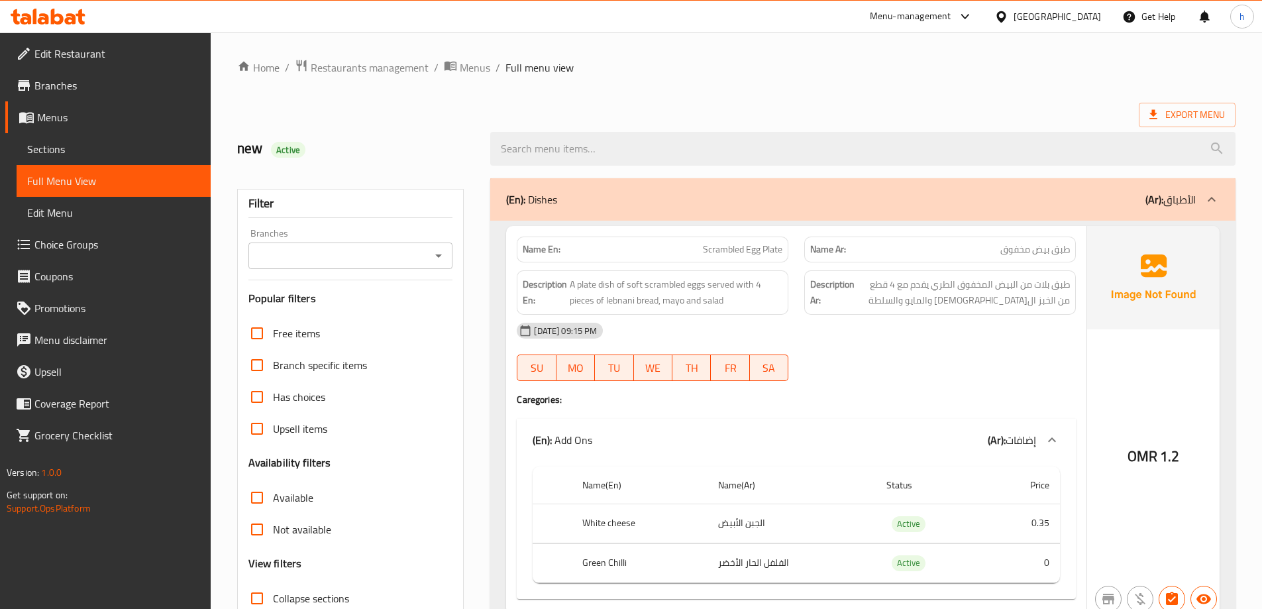
click at [725, 252] on span "Scrambled Egg Plate" at bounding box center [743, 250] width 80 height 14
copy span "Scrambled"
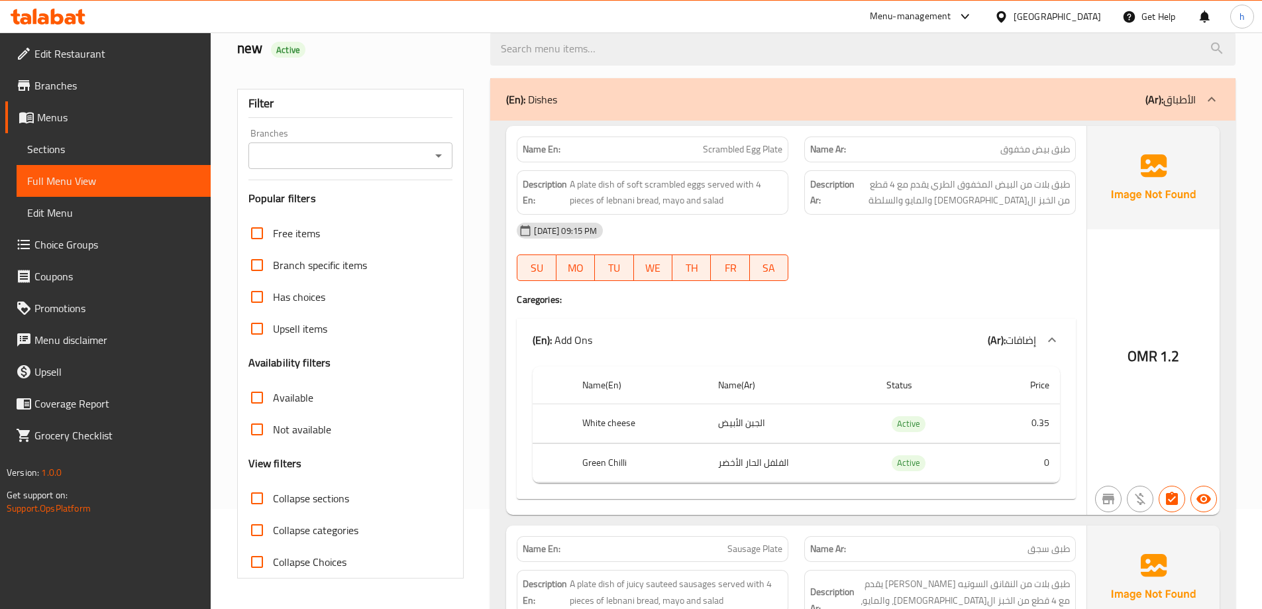
scroll to position [133, 0]
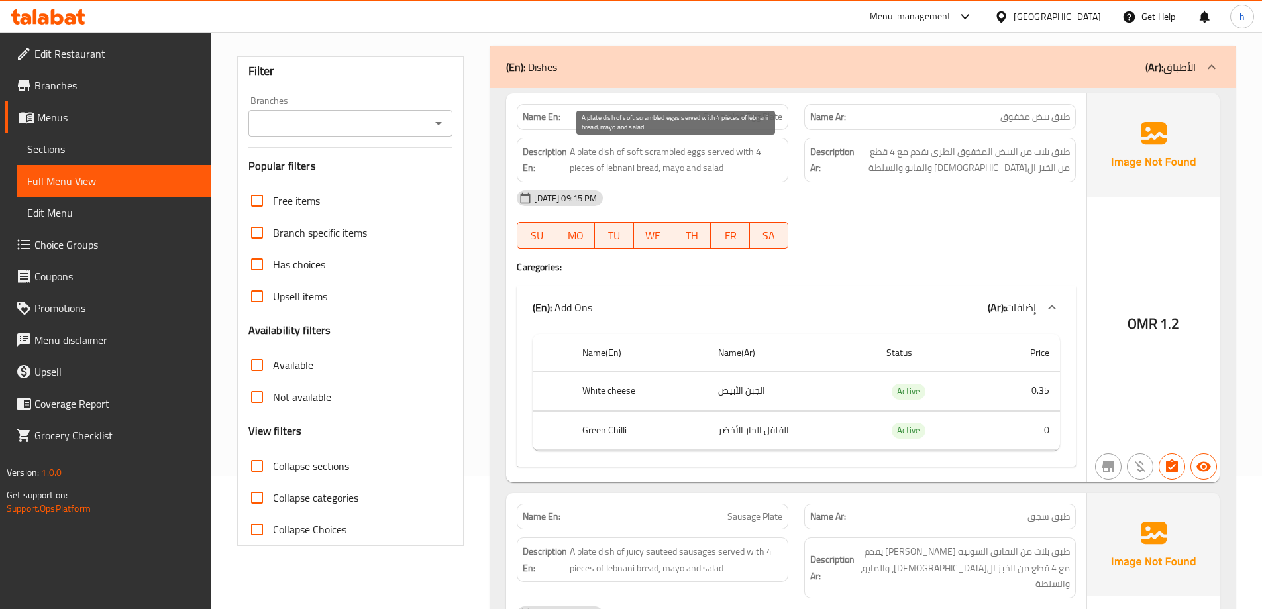
drag, startPoint x: 703, startPoint y: 166, endPoint x: 765, endPoint y: 101, distance: 90.0
click at [741, 72] on div "(En): Dishes (Ar): الأطباق" at bounding box center [851, 67] width 690 height 16
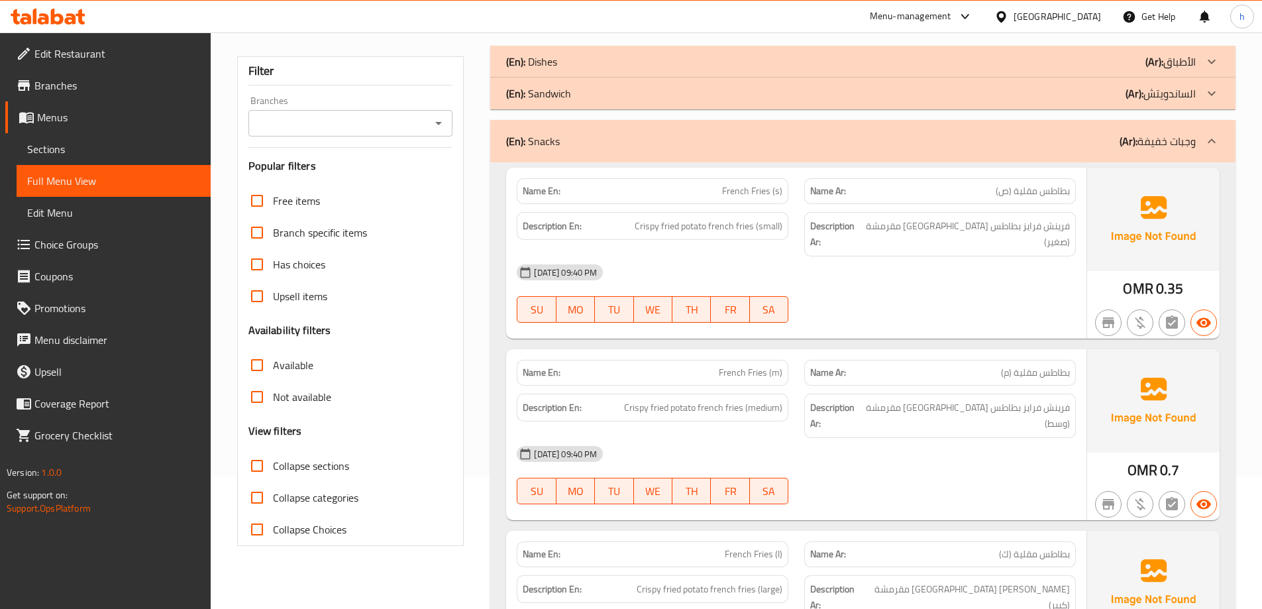
click at [869, 65] on div "(En): Dishes (Ar): الأطباق" at bounding box center [851, 62] width 690 height 16
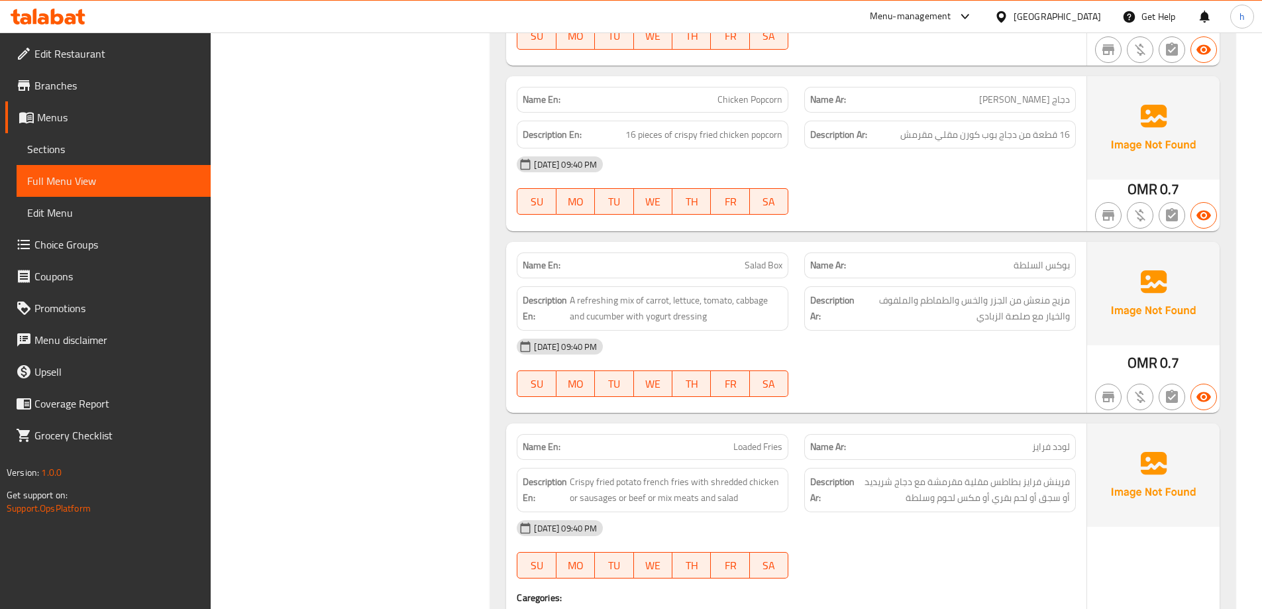
scroll to position [2054, 0]
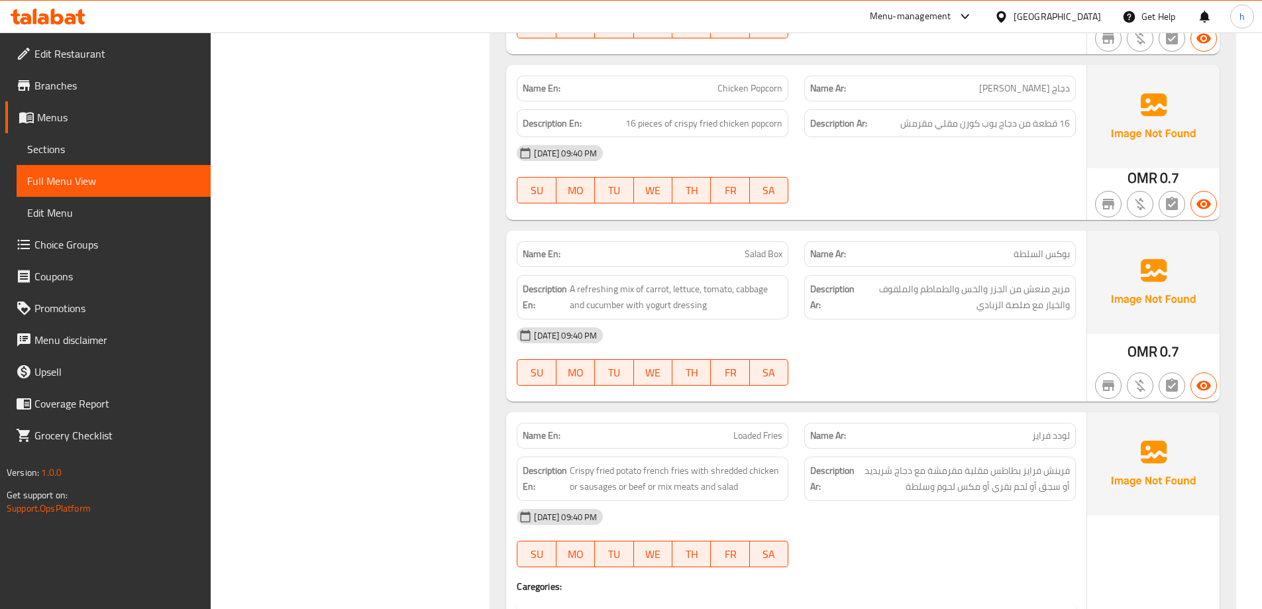
click at [801, 267] on div "Description Ar: مزيج منعش من الجزر والخس والطماطم والملفوف والخيار مع صلصة الزب…" at bounding box center [941, 297] width 288 height 60
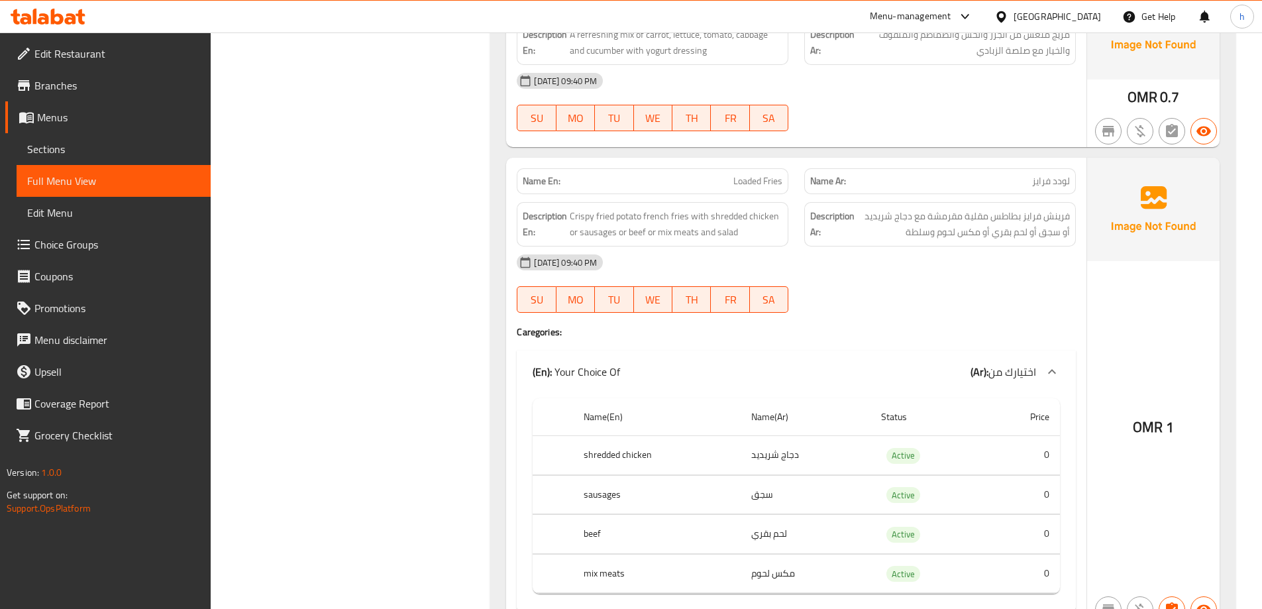
scroll to position [2315, 0]
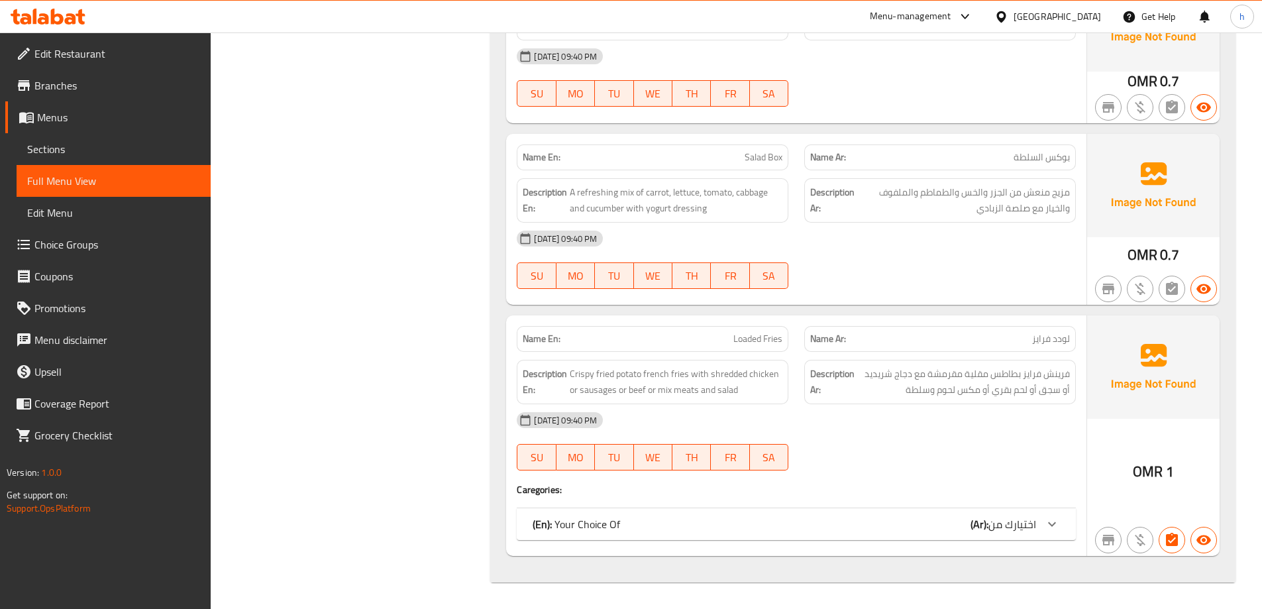
scroll to position [2088, 0]
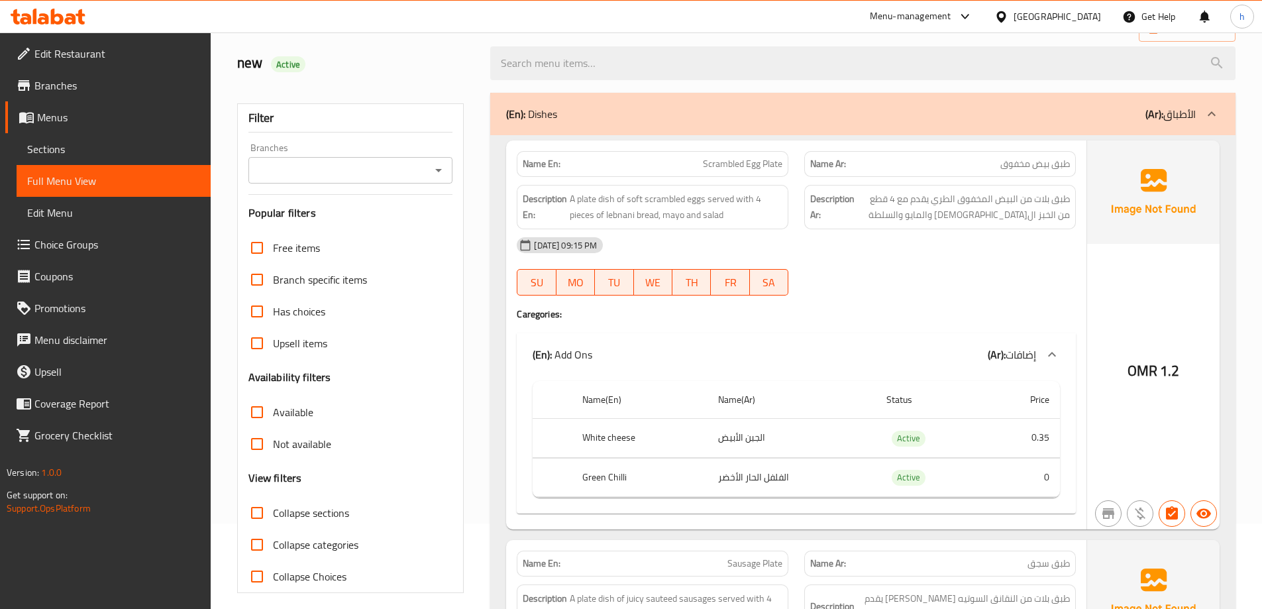
scroll to position [0, 0]
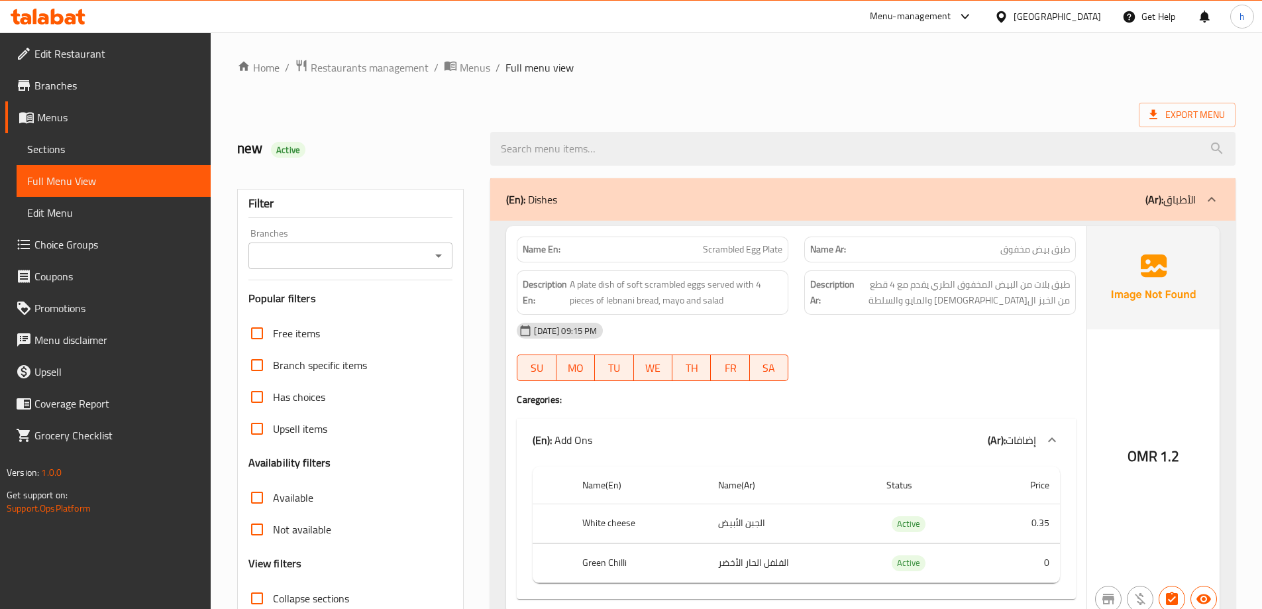
click at [907, 115] on div "Export Menu" at bounding box center [736, 115] width 999 height 25
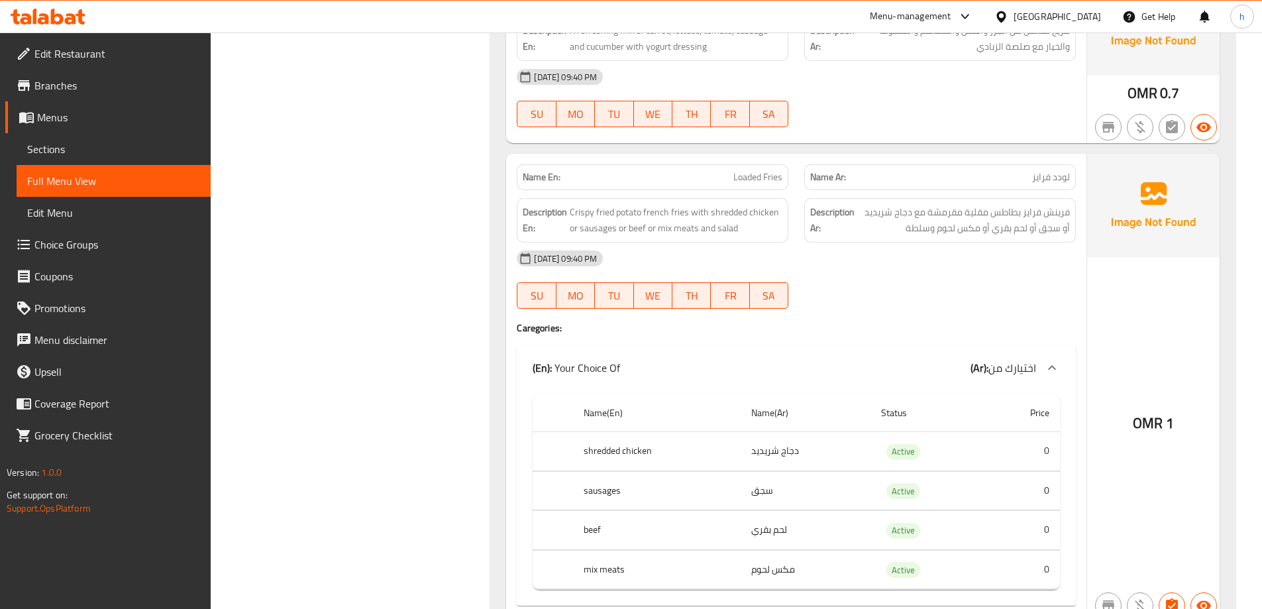
scroll to position [2315, 0]
click at [962, 298] on div at bounding box center [941, 306] width 288 height 16
click at [995, 240] on div "[DATE] 09:40 PM SU MO TU WE TH FR SA" at bounding box center [796, 277] width 575 height 74
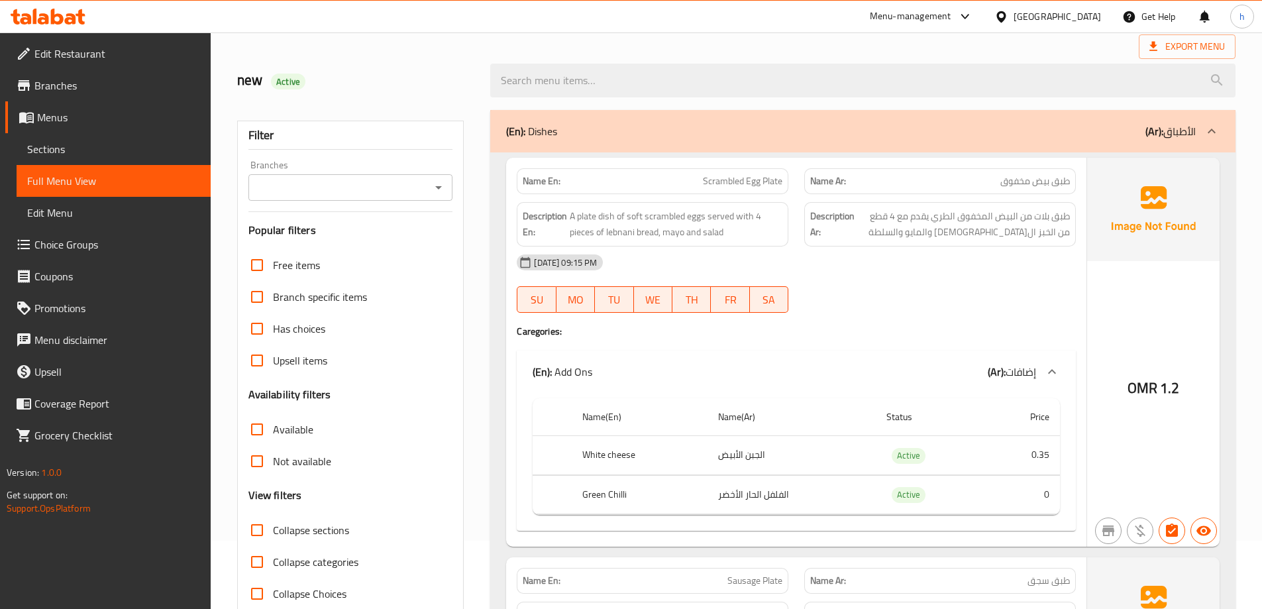
scroll to position [0, 0]
